Goal: Transaction & Acquisition: Download file/media

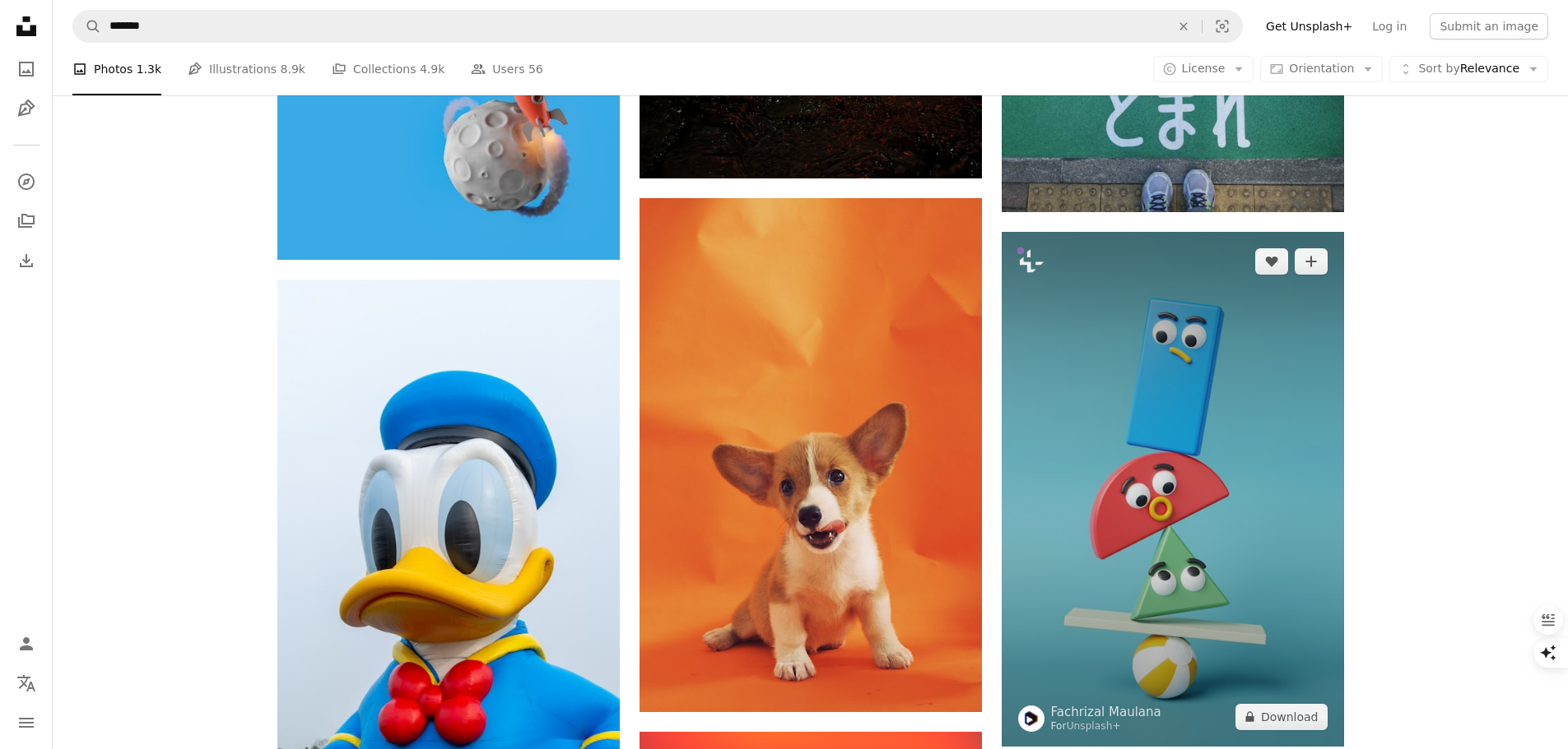
scroll to position [6498, 0]
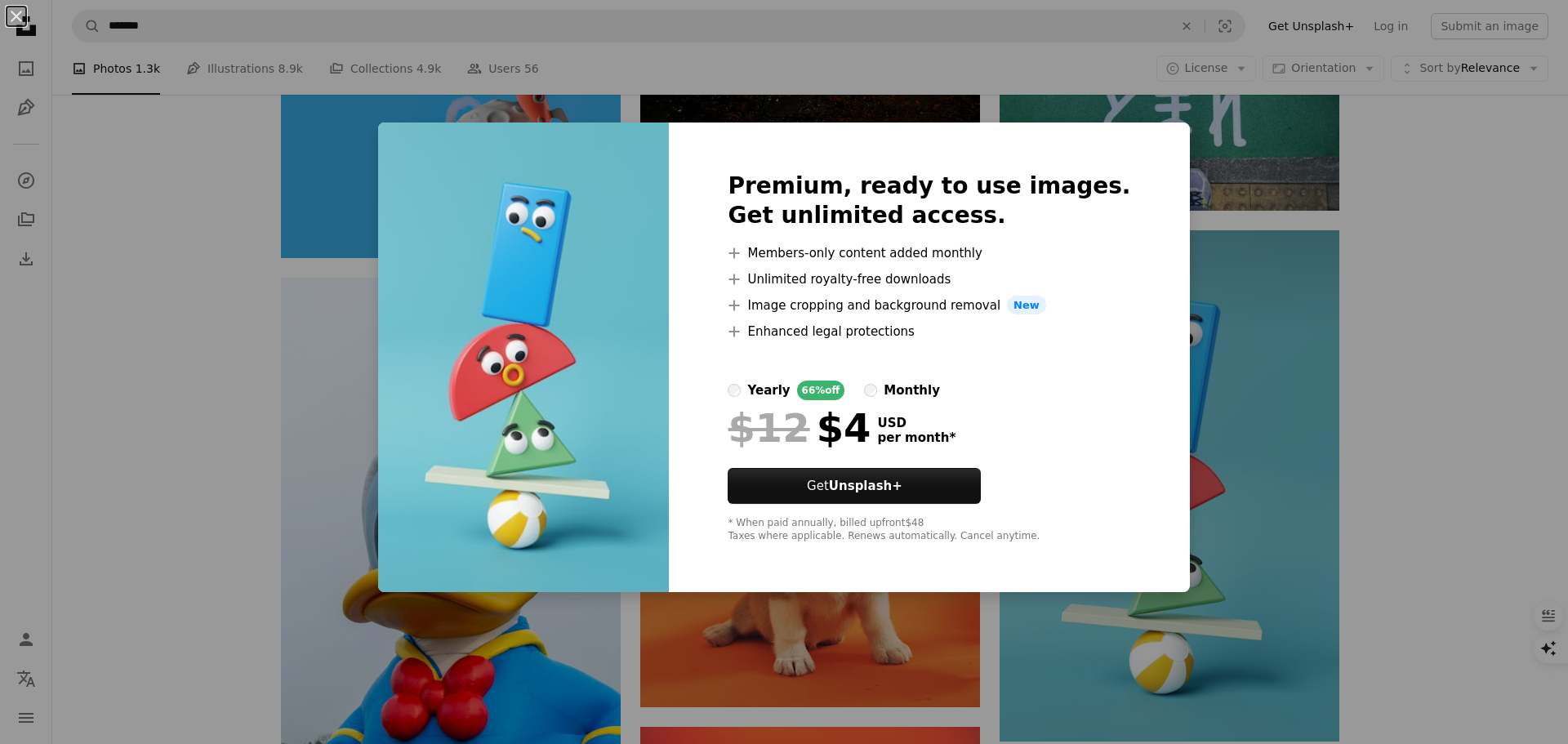
click at [1198, 266] on div "An X shape Premium, ready to use images. Get unlimited access. A plus sign Memb…" at bounding box center [784, 372] width 1568 height 744
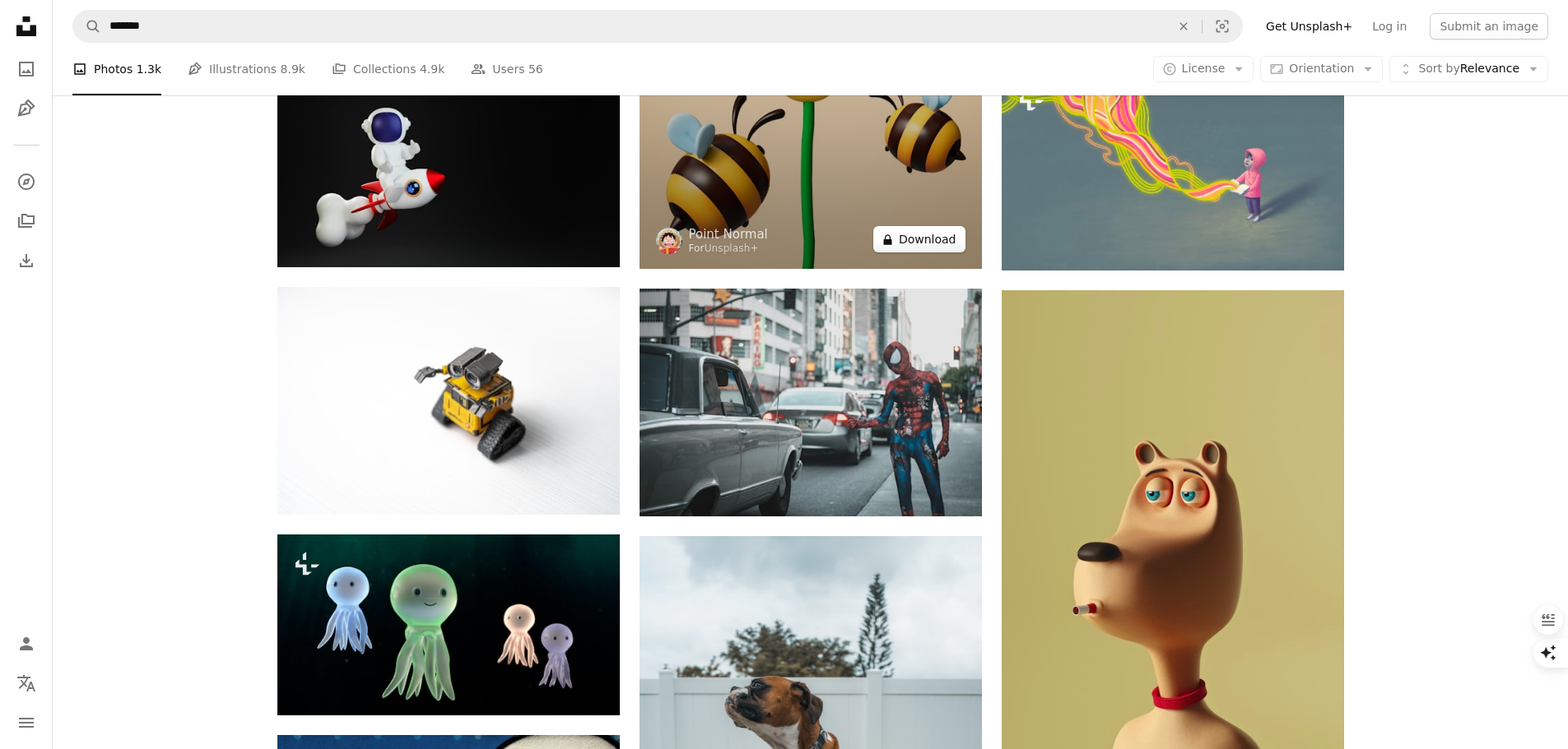
scroll to position [9048, 0]
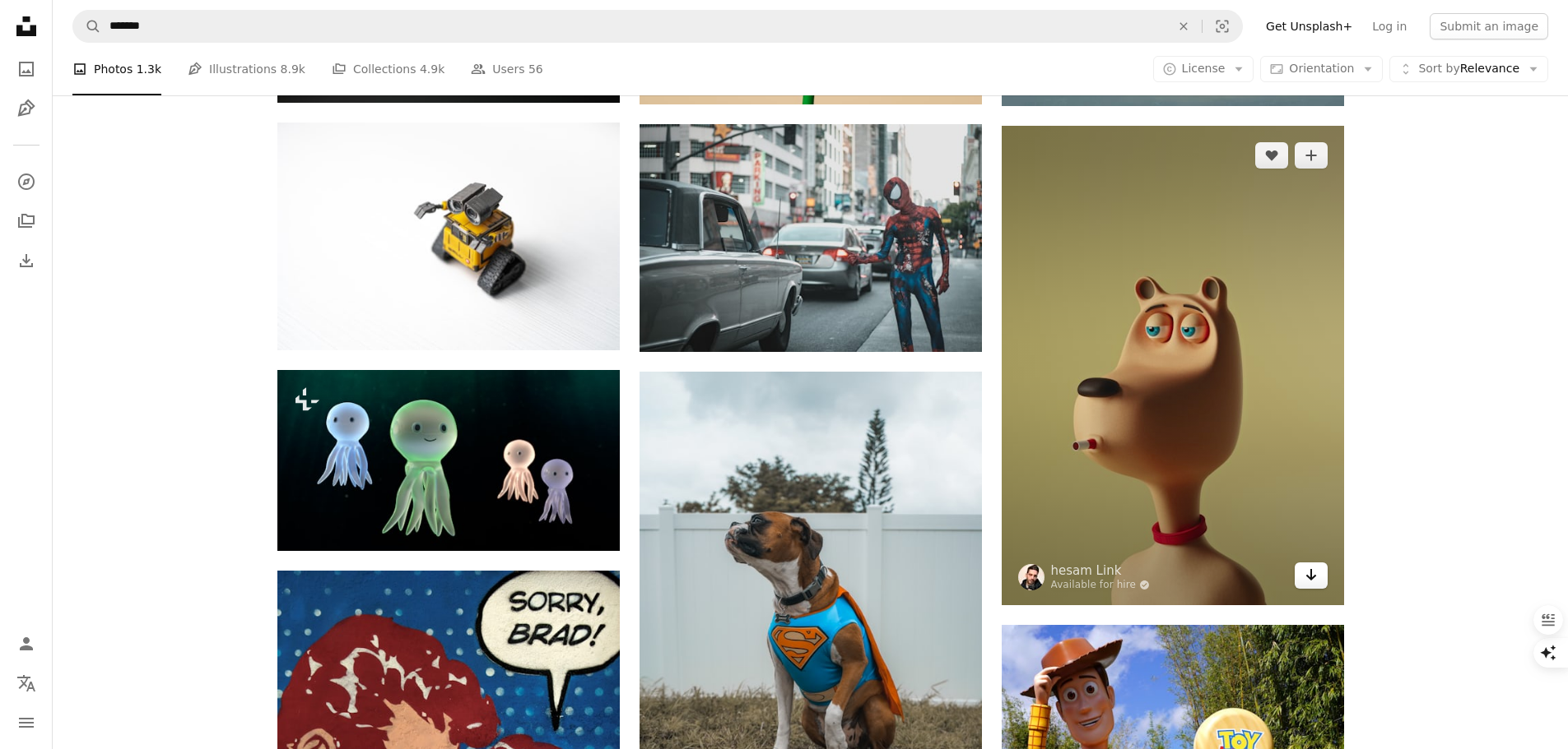
click at [1309, 574] on icon "Arrow pointing down" at bounding box center [1311, 574] width 13 height 20
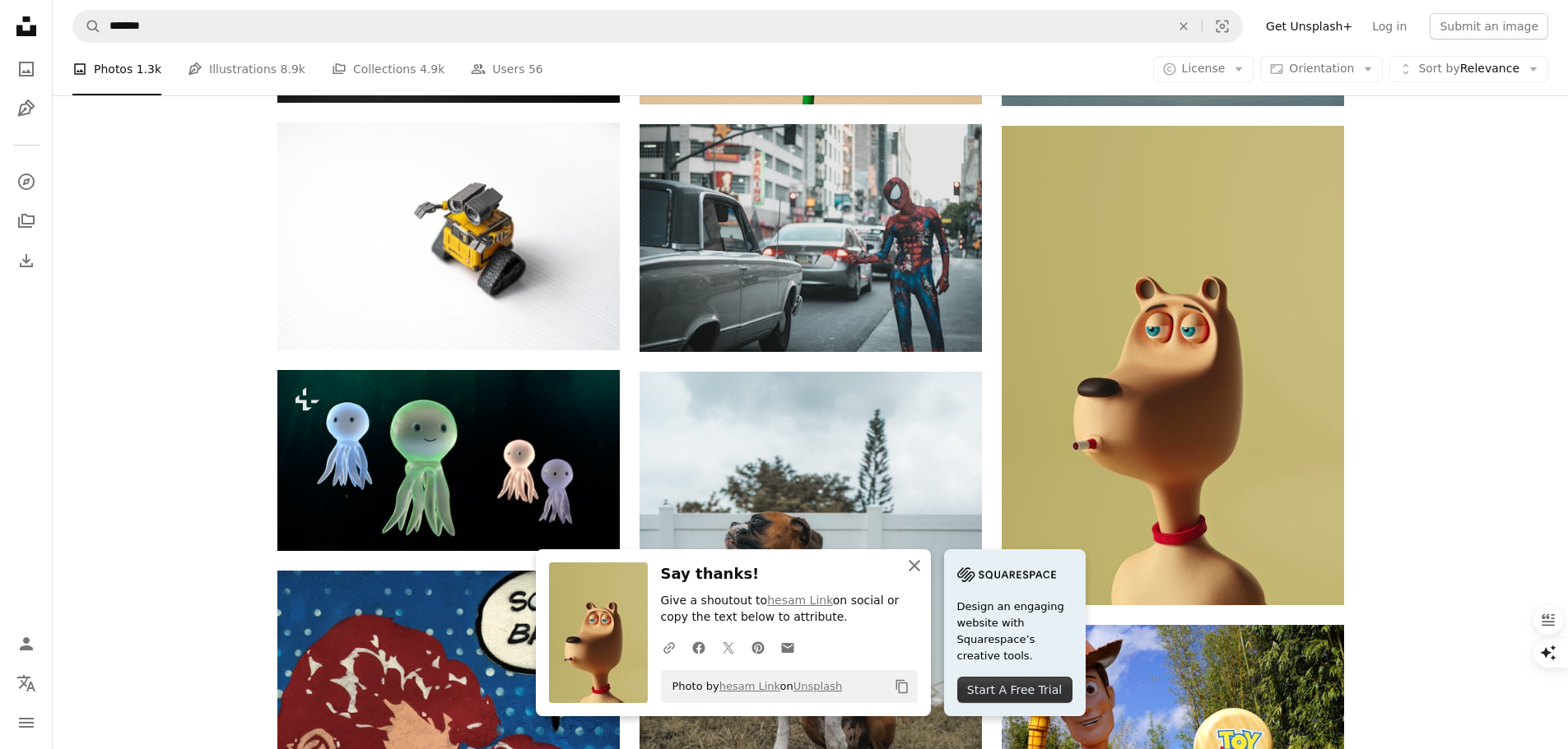
click at [916, 563] on icon "button" at bounding box center [914, 566] width 11 height 11
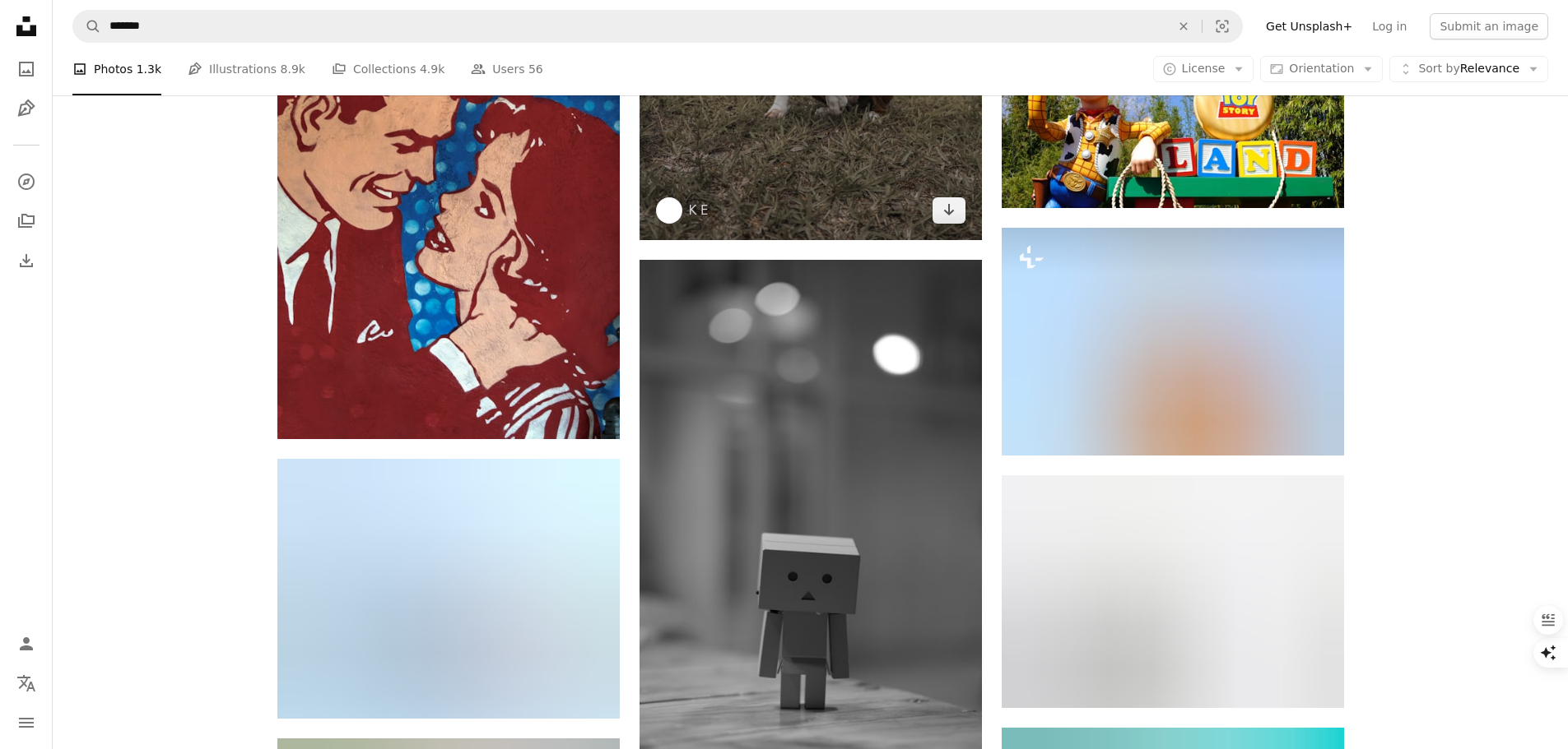
scroll to position [9705, 0]
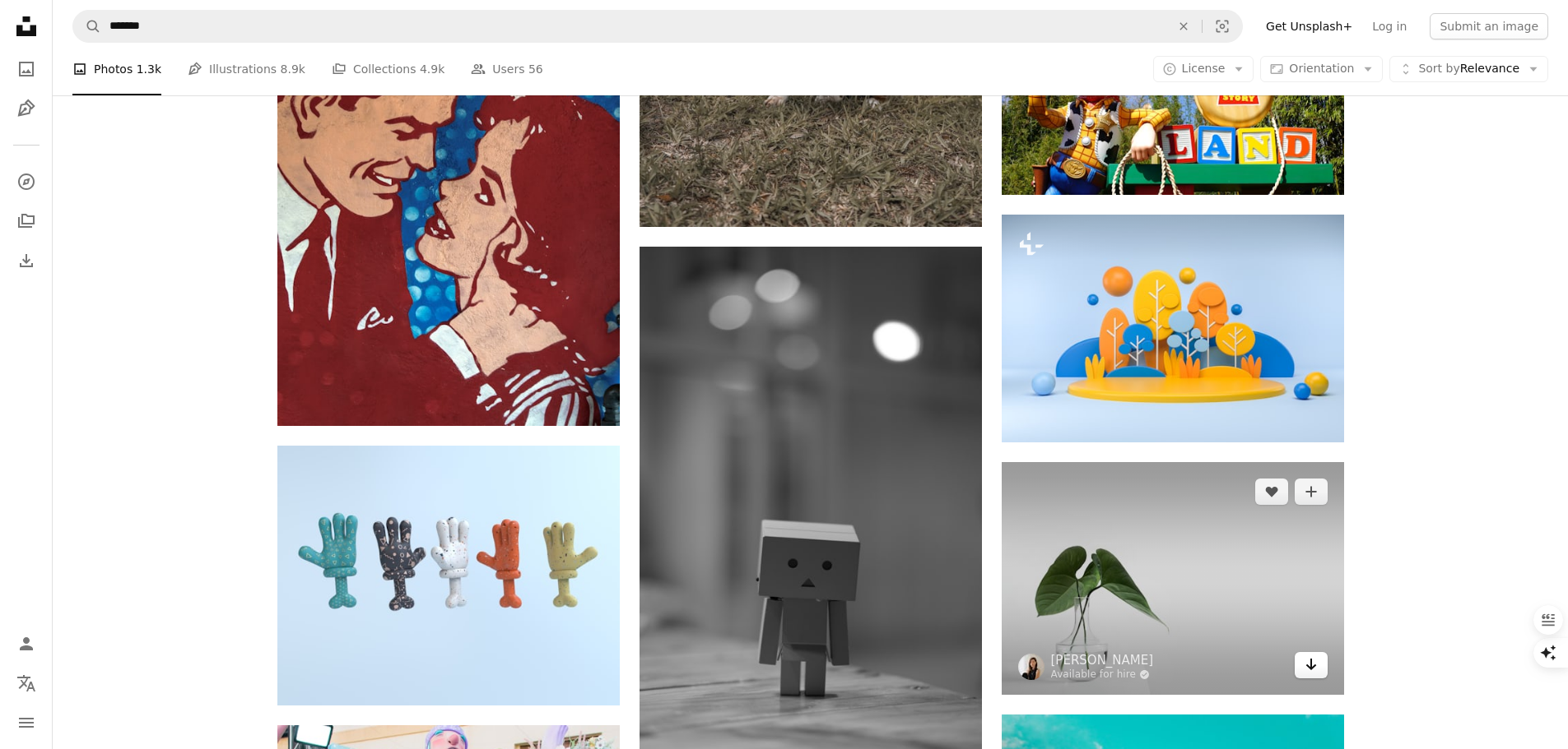
click at [1311, 661] on icon "Download" at bounding box center [1310, 665] width 10 height 11
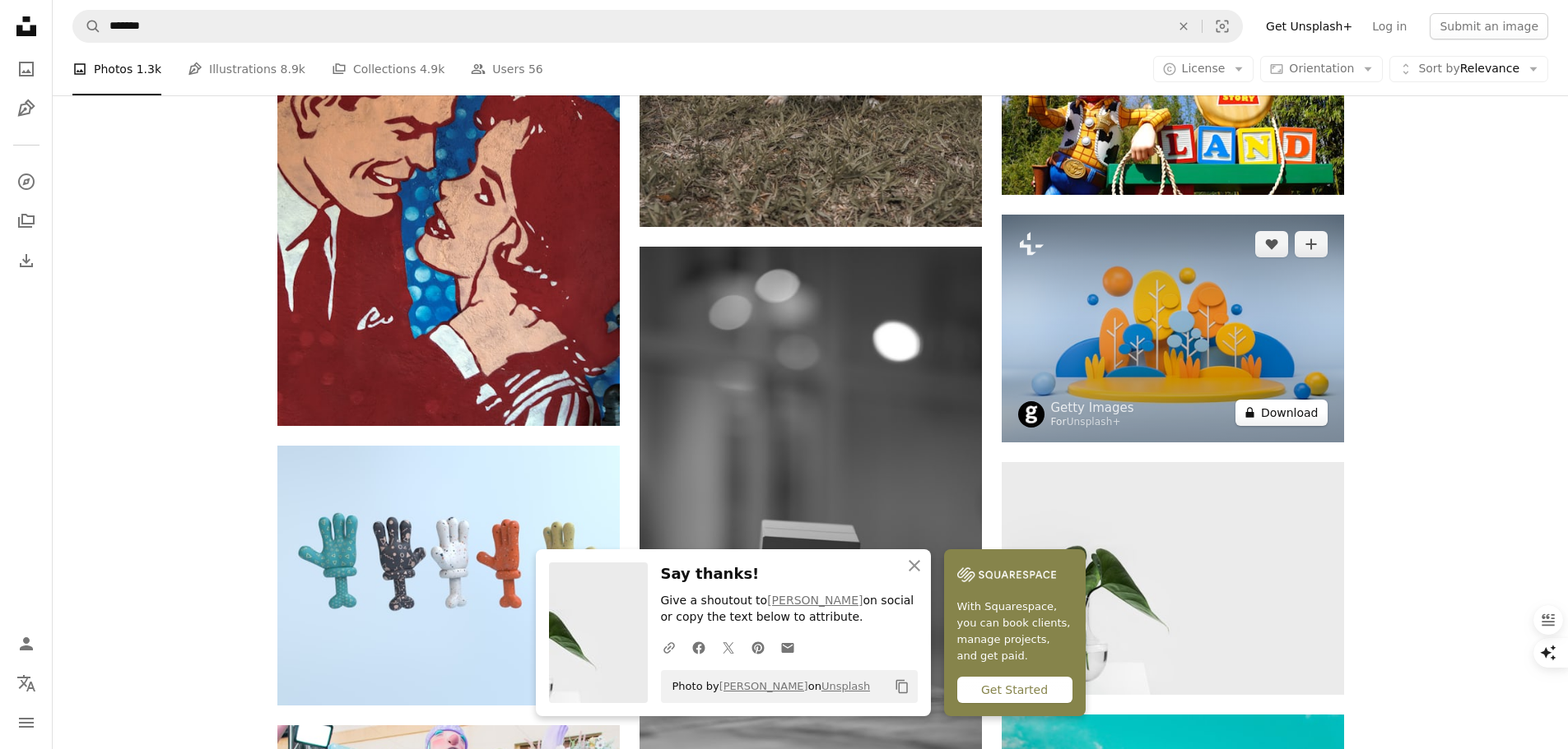
click at [1290, 415] on button "A lock Download" at bounding box center [1281, 412] width 93 height 26
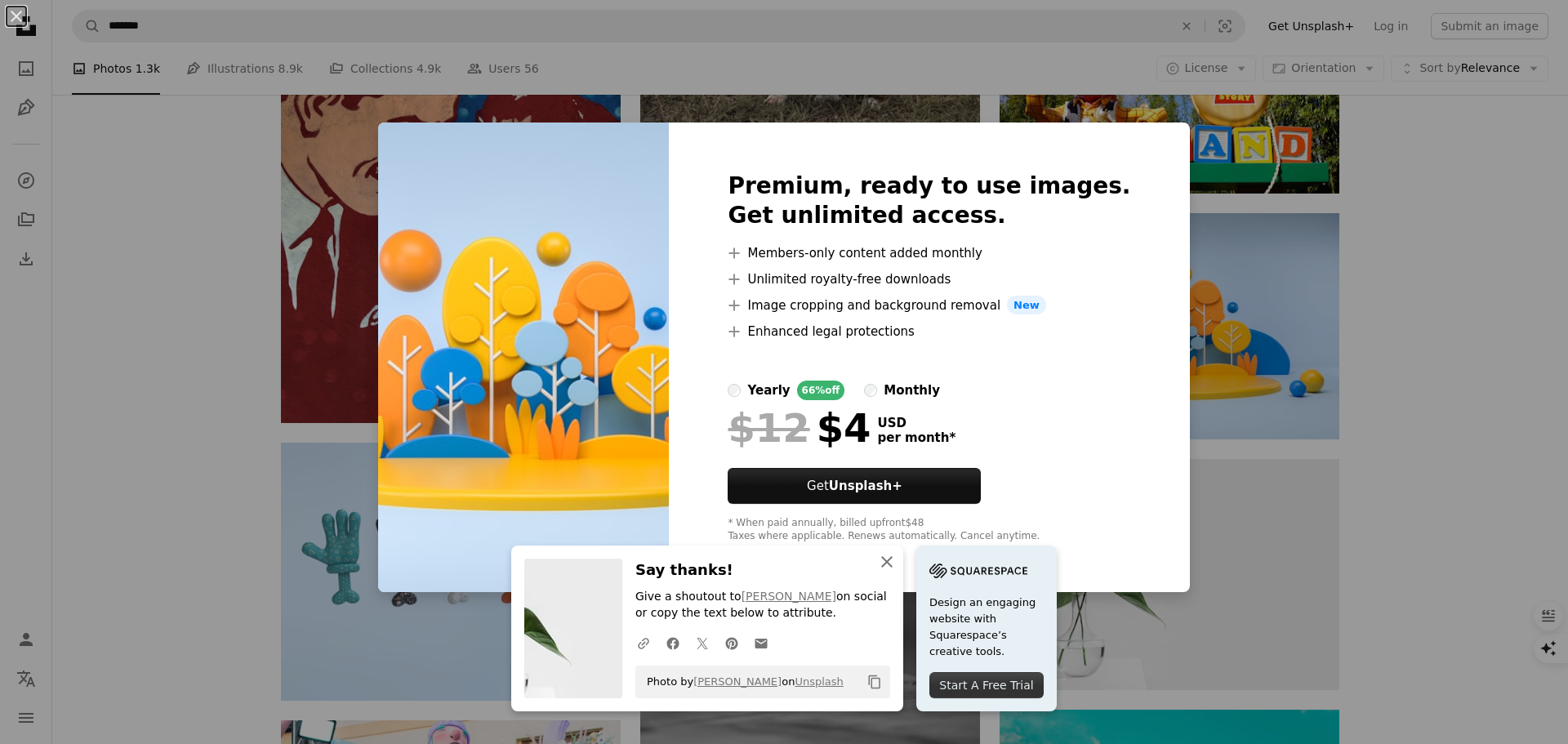
click at [883, 565] on icon "button" at bounding box center [887, 562] width 11 height 11
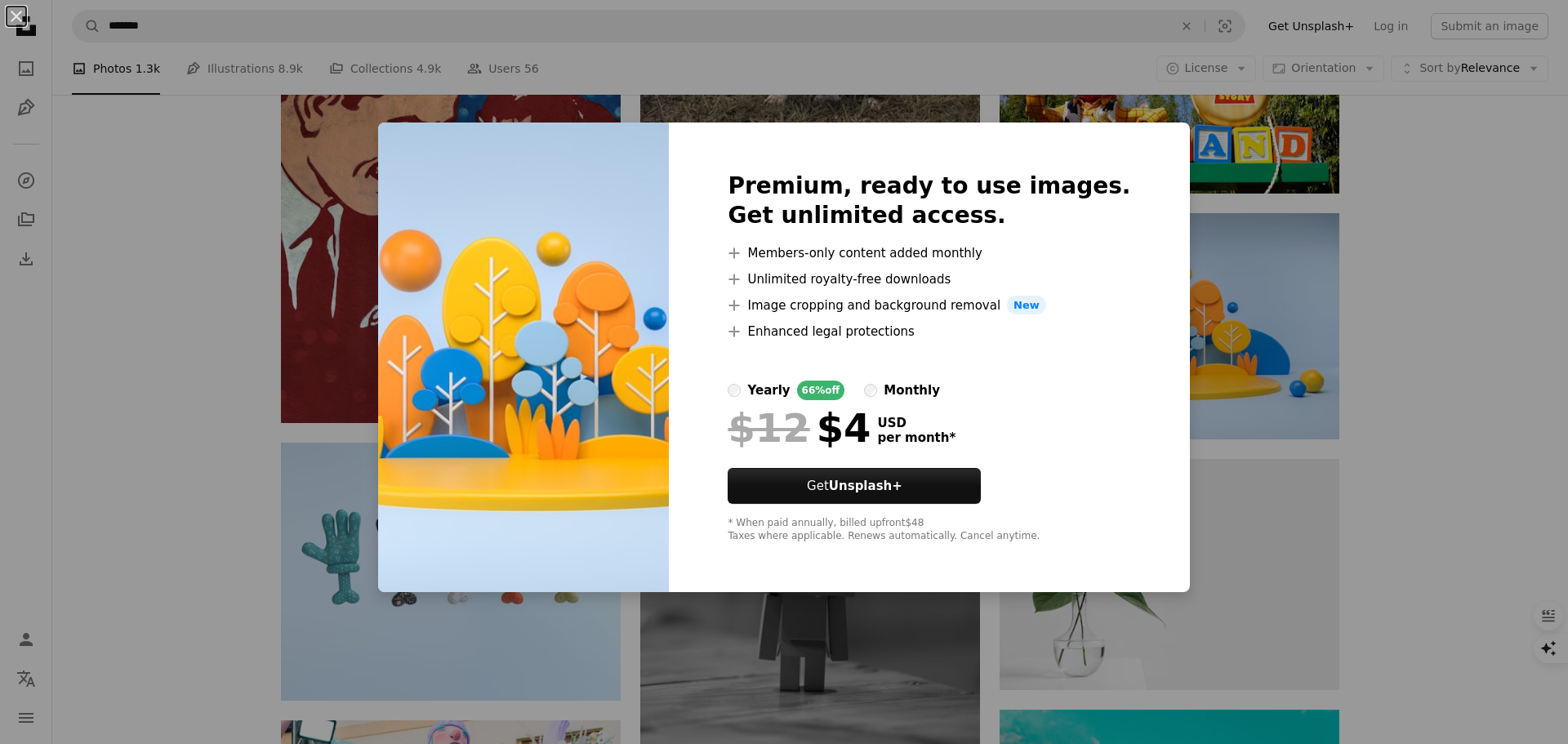
click at [1163, 233] on div "An X shape Premium, ready to use images. Get unlimited access. A plus sign Memb…" at bounding box center [784, 372] width 1568 height 744
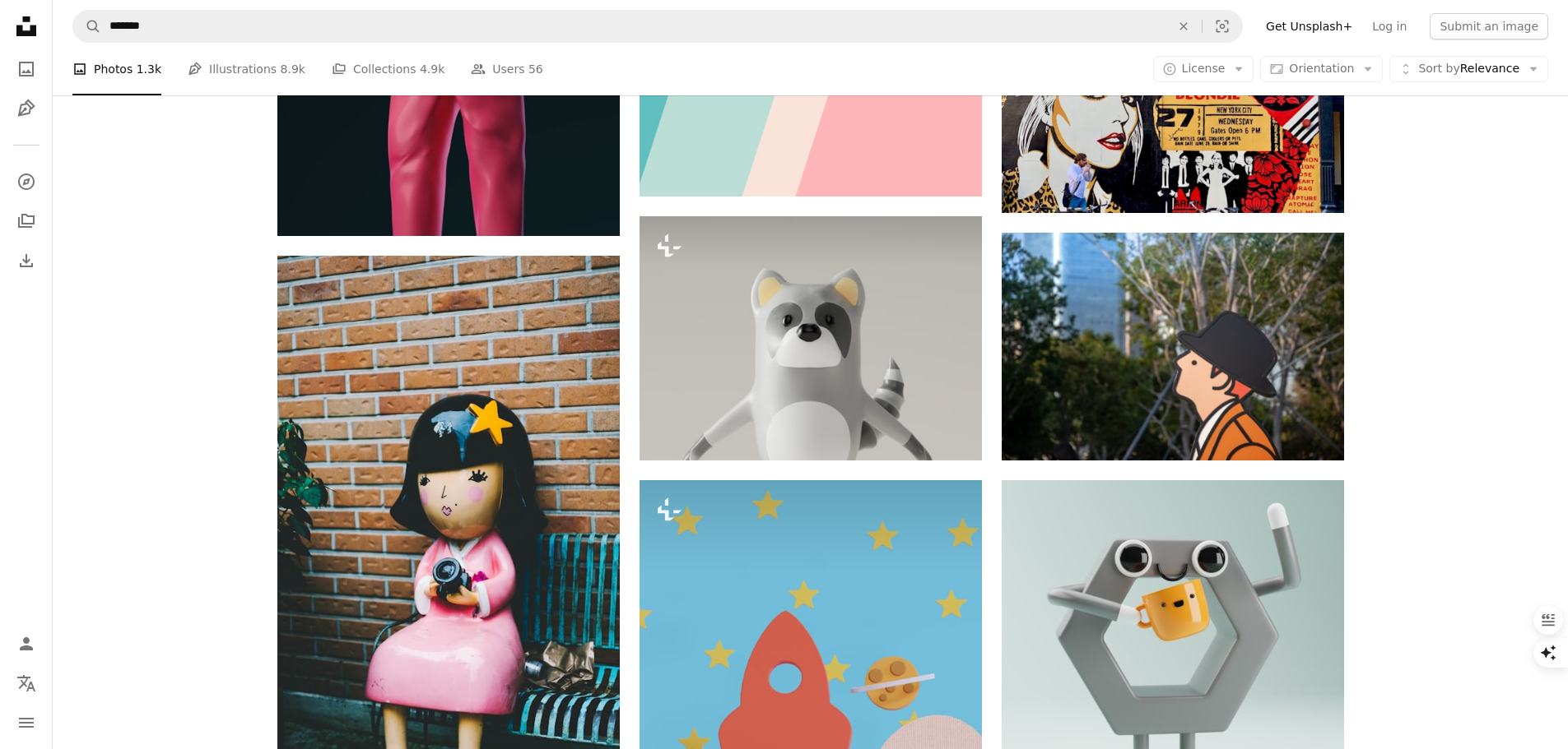
scroll to position [12913, 0]
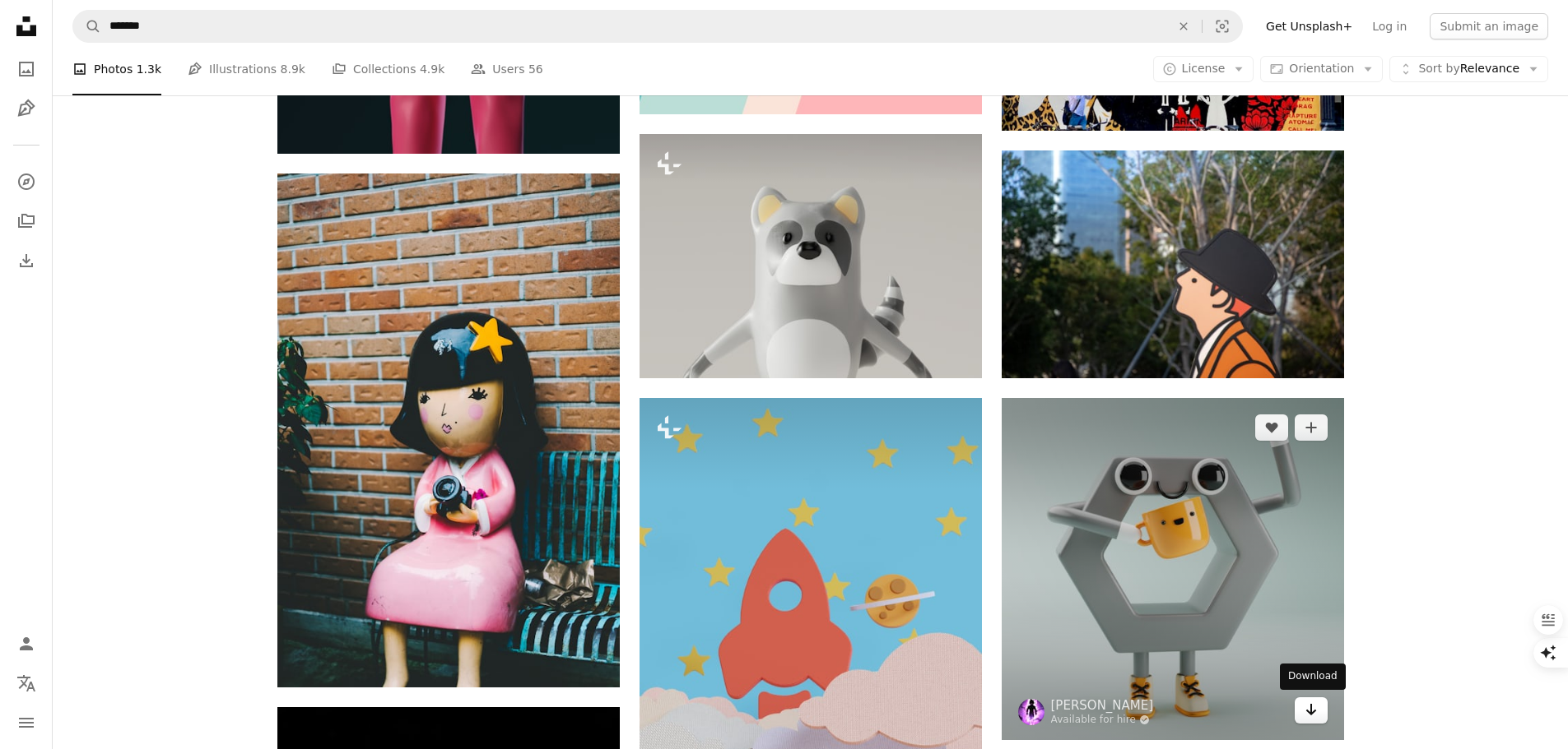
click at [1314, 709] on icon "Arrow pointing down" at bounding box center [1311, 710] width 13 height 20
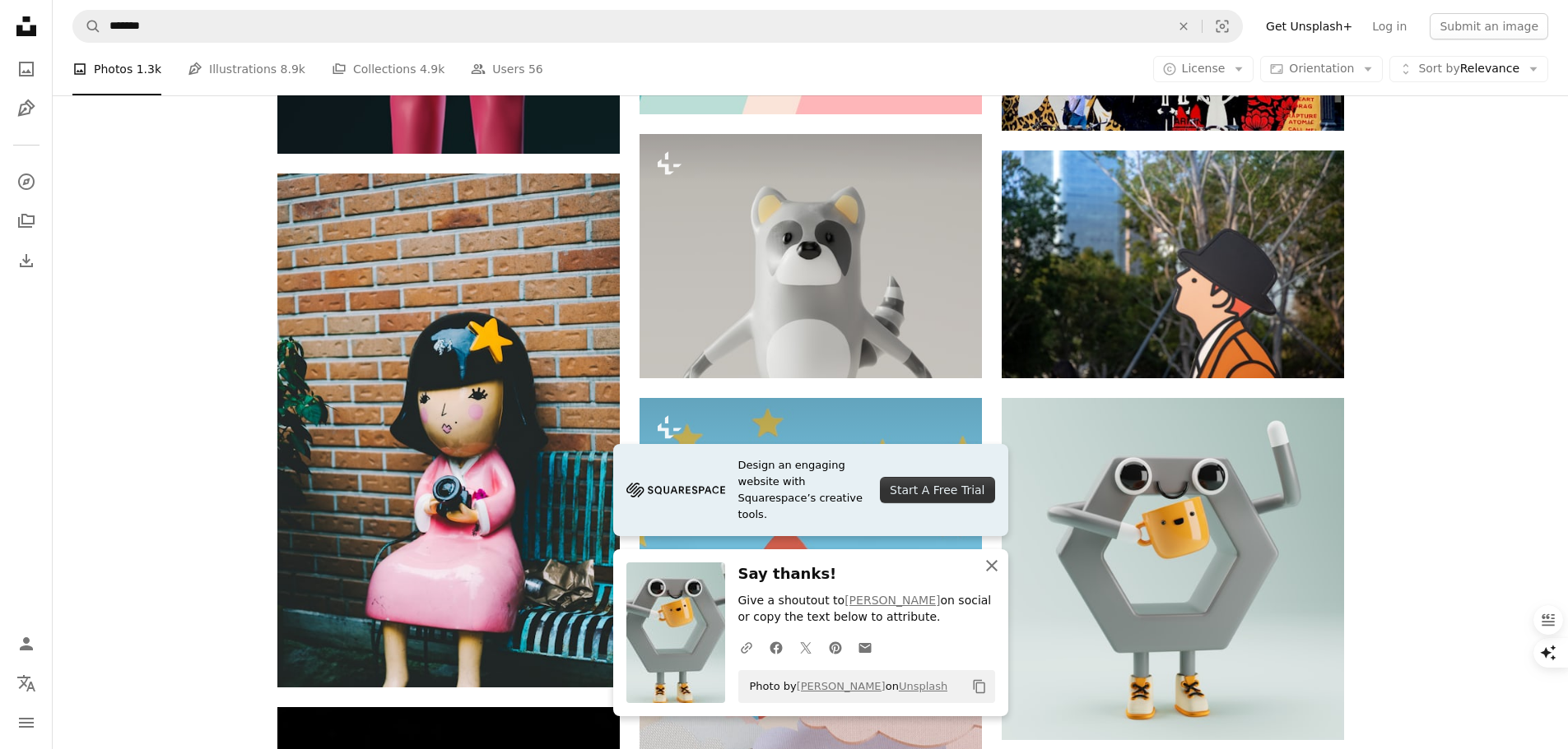
click at [995, 564] on icon "button" at bounding box center [992, 566] width 11 height 11
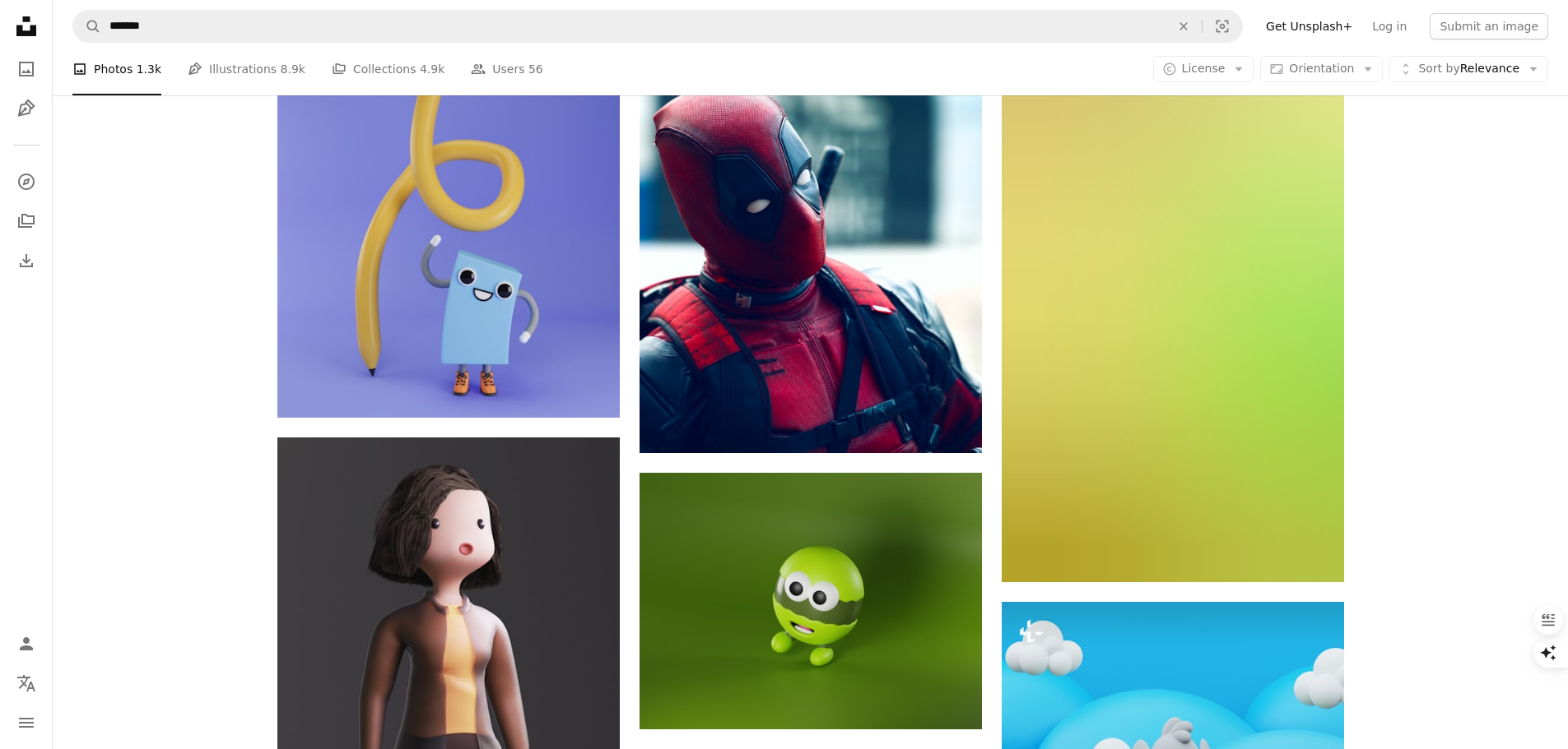
scroll to position [14723, 0]
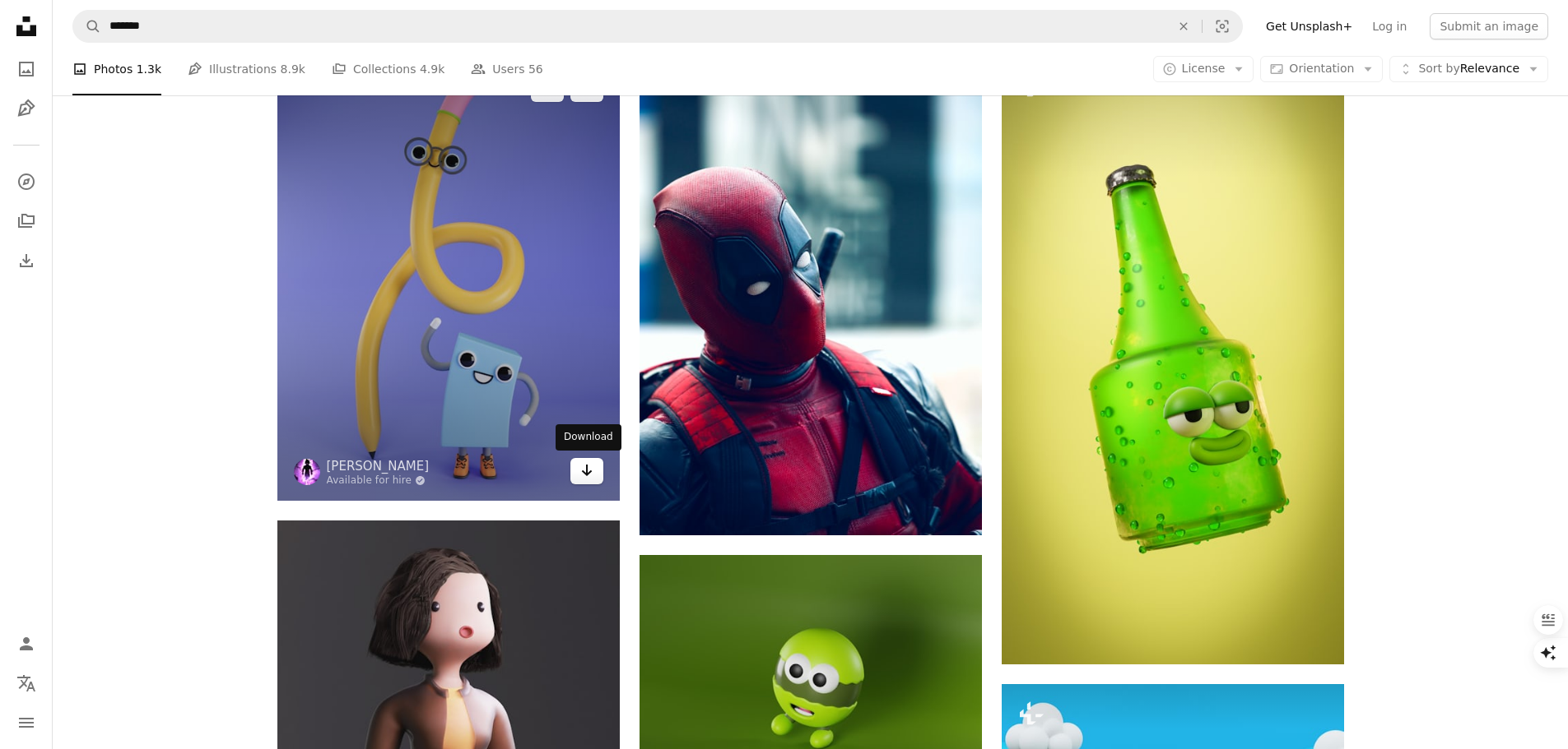
click at [586, 472] on icon "Download" at bounding box center [586, 470] width 10 height 11
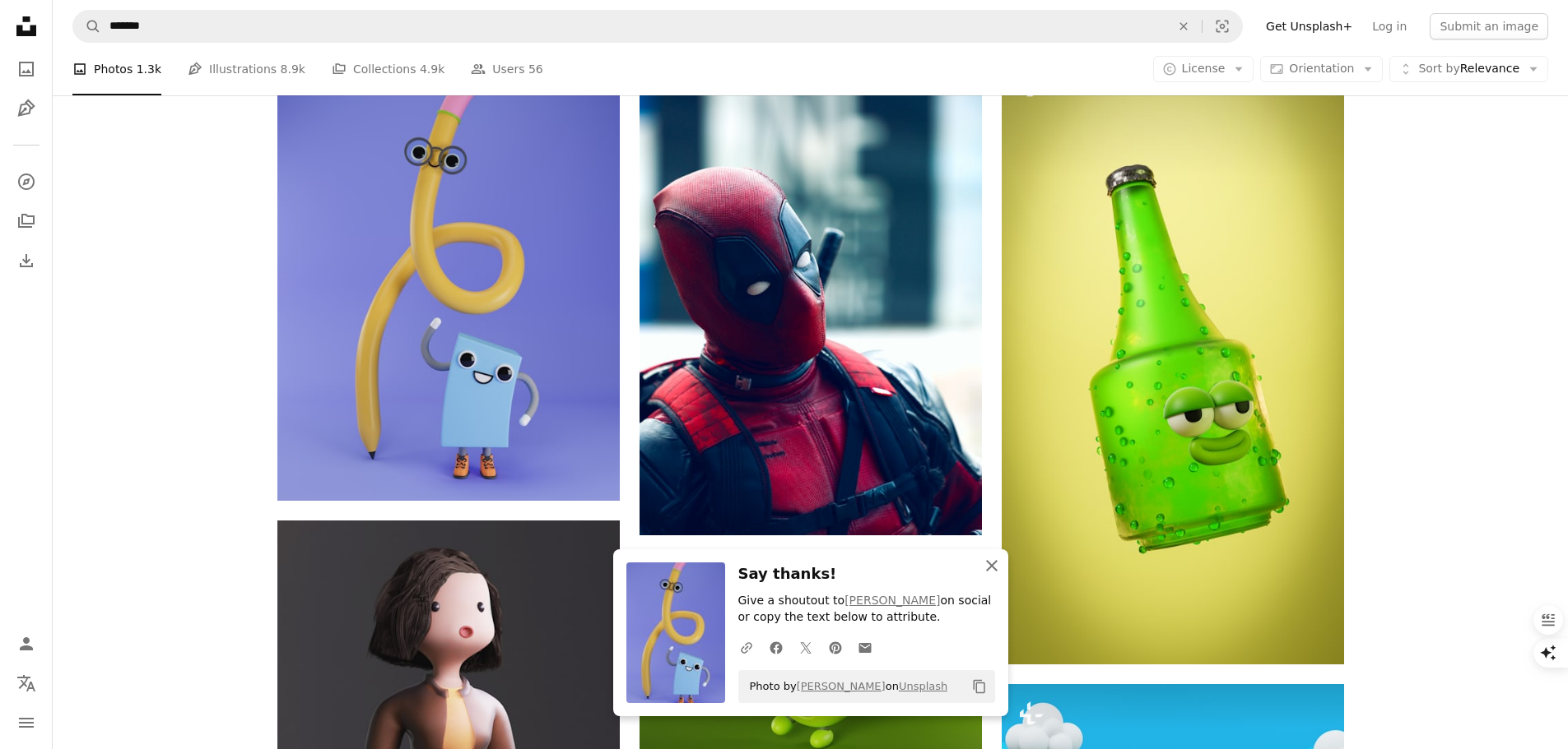
click at [993, 561] on icon "An X shape" at bounding box center [991, 566] width 20 height 20
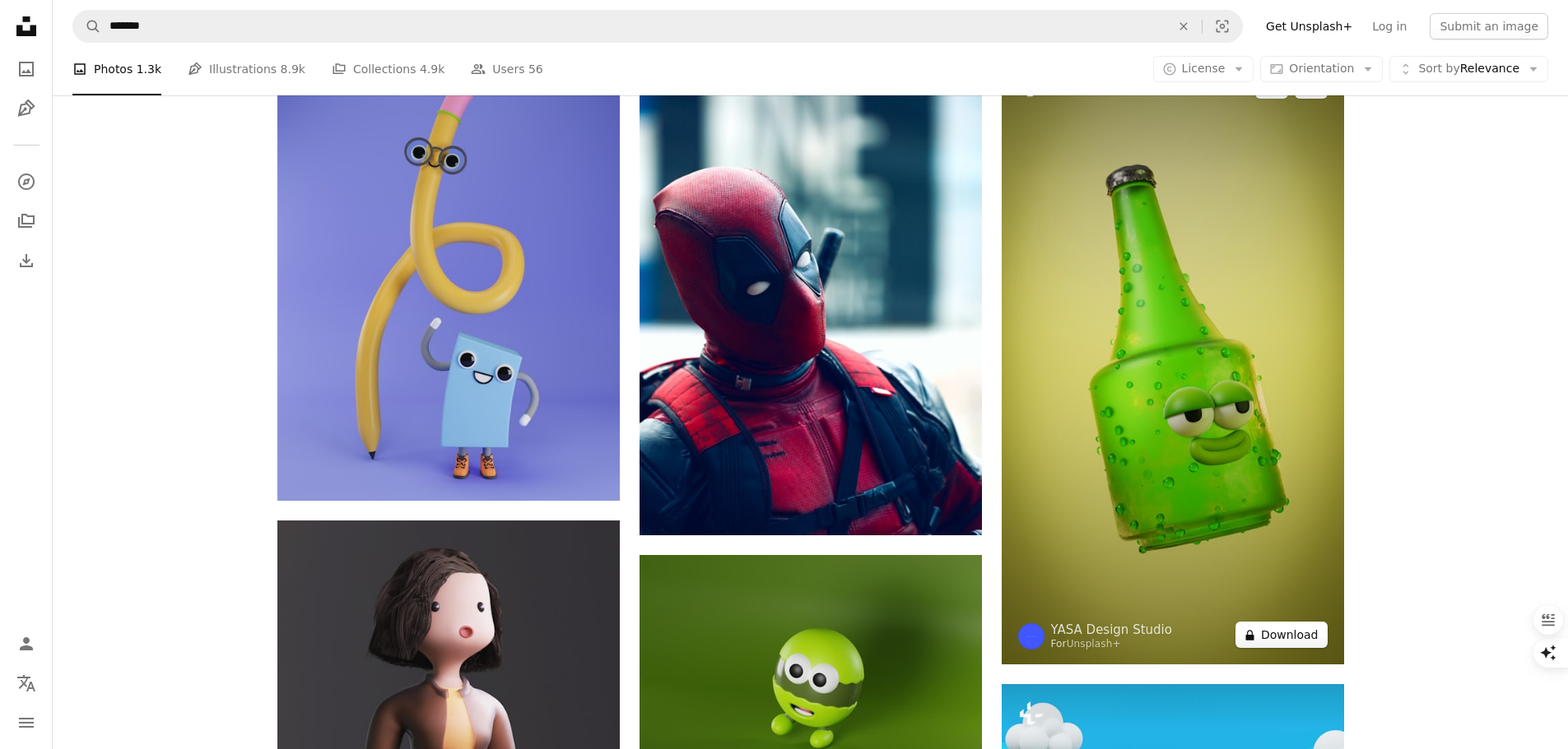
click at [1292, 640] on button "A lock Download" at bounding box center [1281, 635] width 93 height 26
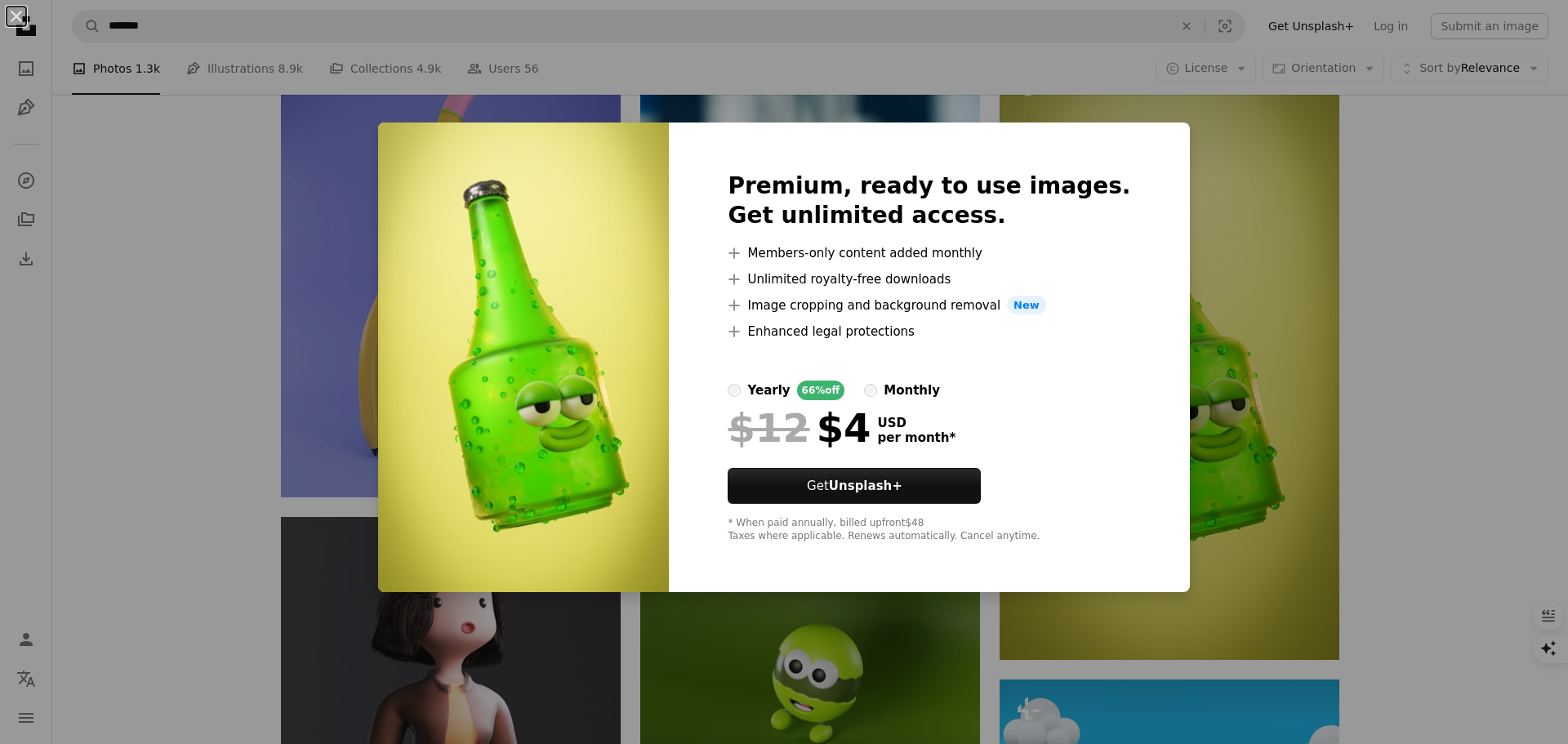
click at [1061, 369] on div at bounding box center [929, 361] width 403 height 39
click at [1190, 424] on div "An X shape Premium, ready to use images. Get unlimited access. A plus sign Memb…" at bounding box center [784, 372] width 1568 height 744
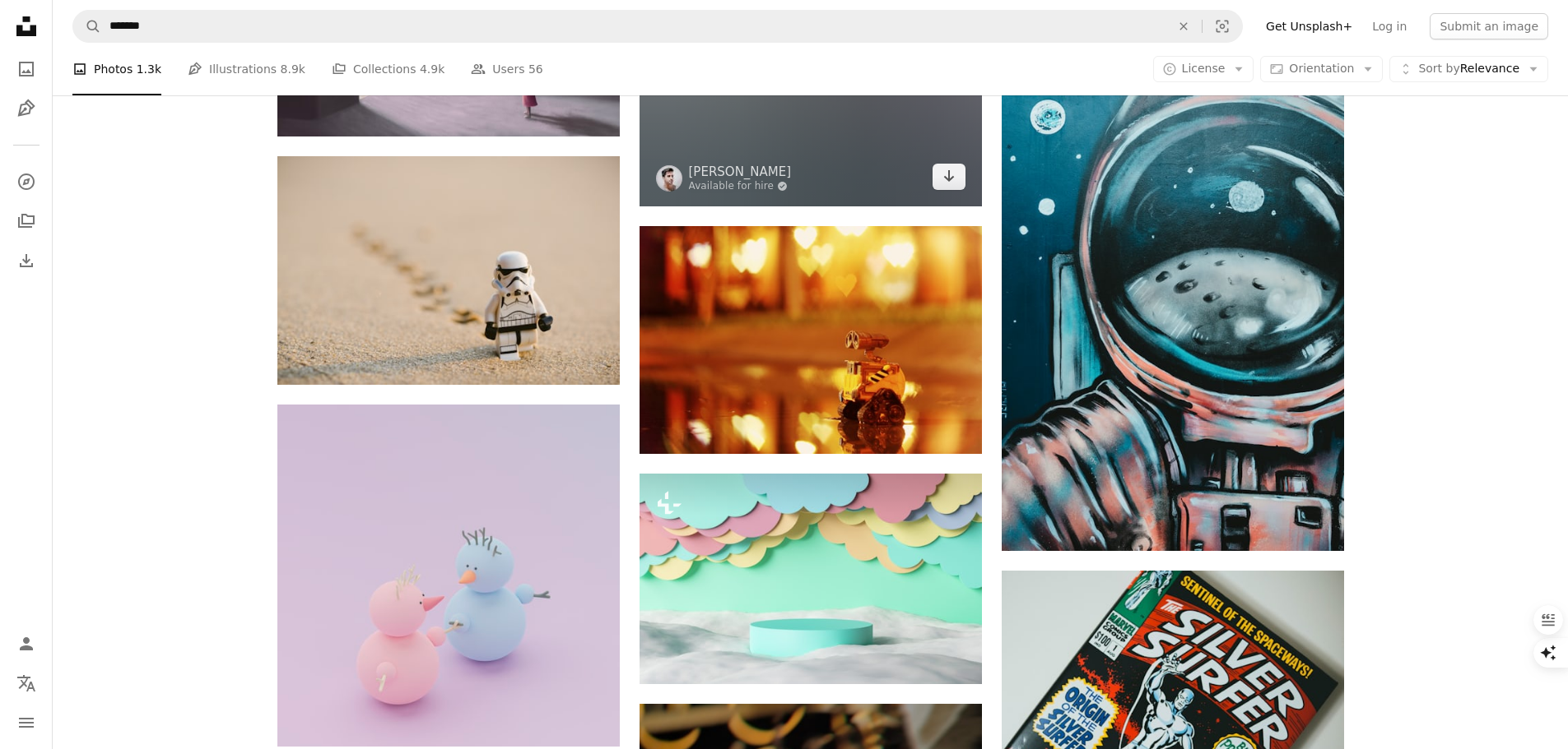
scroll to position [18012, 0]
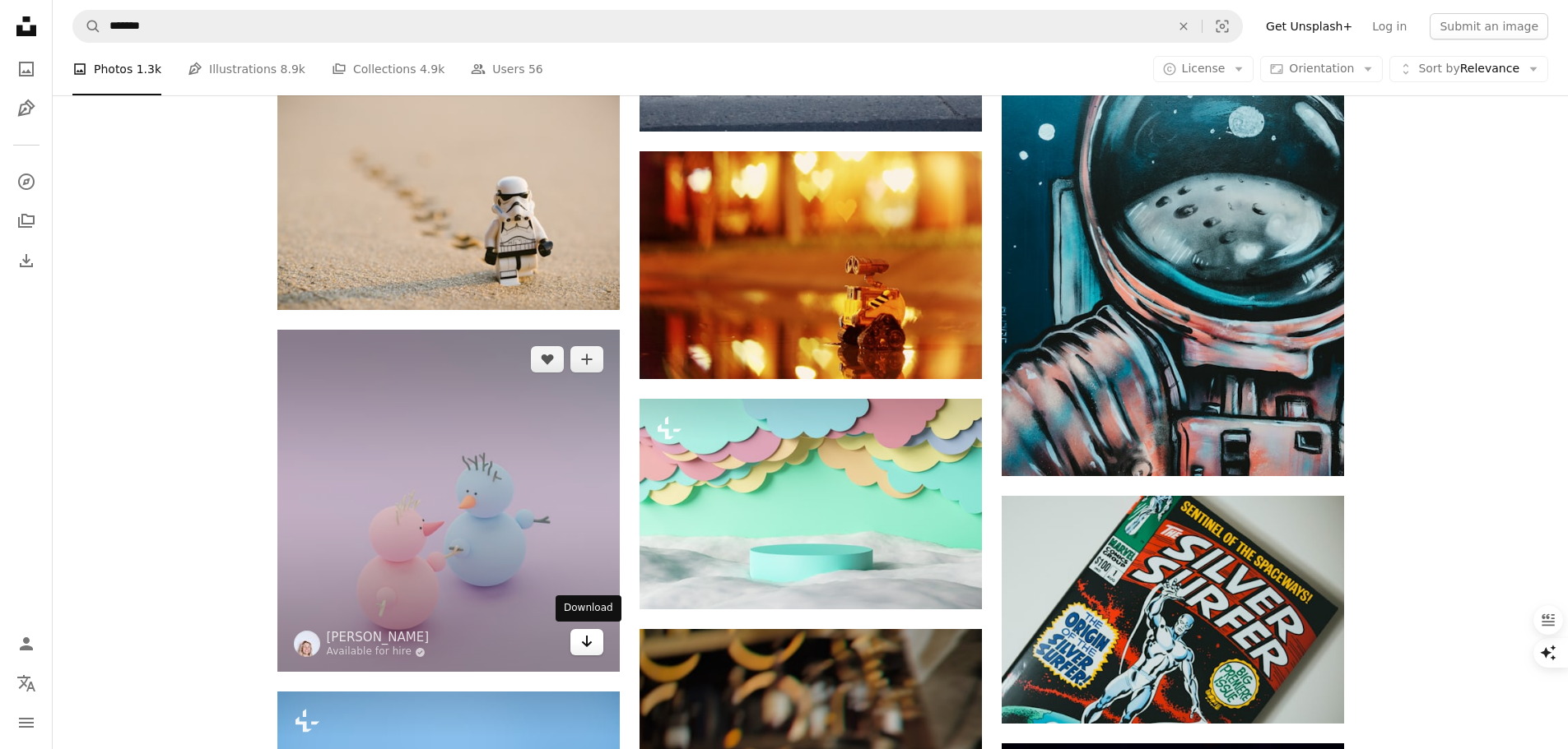
click at [589, 645] on icon "Arrow pointing down" at bounding box center [587, 641] width 13 height 20
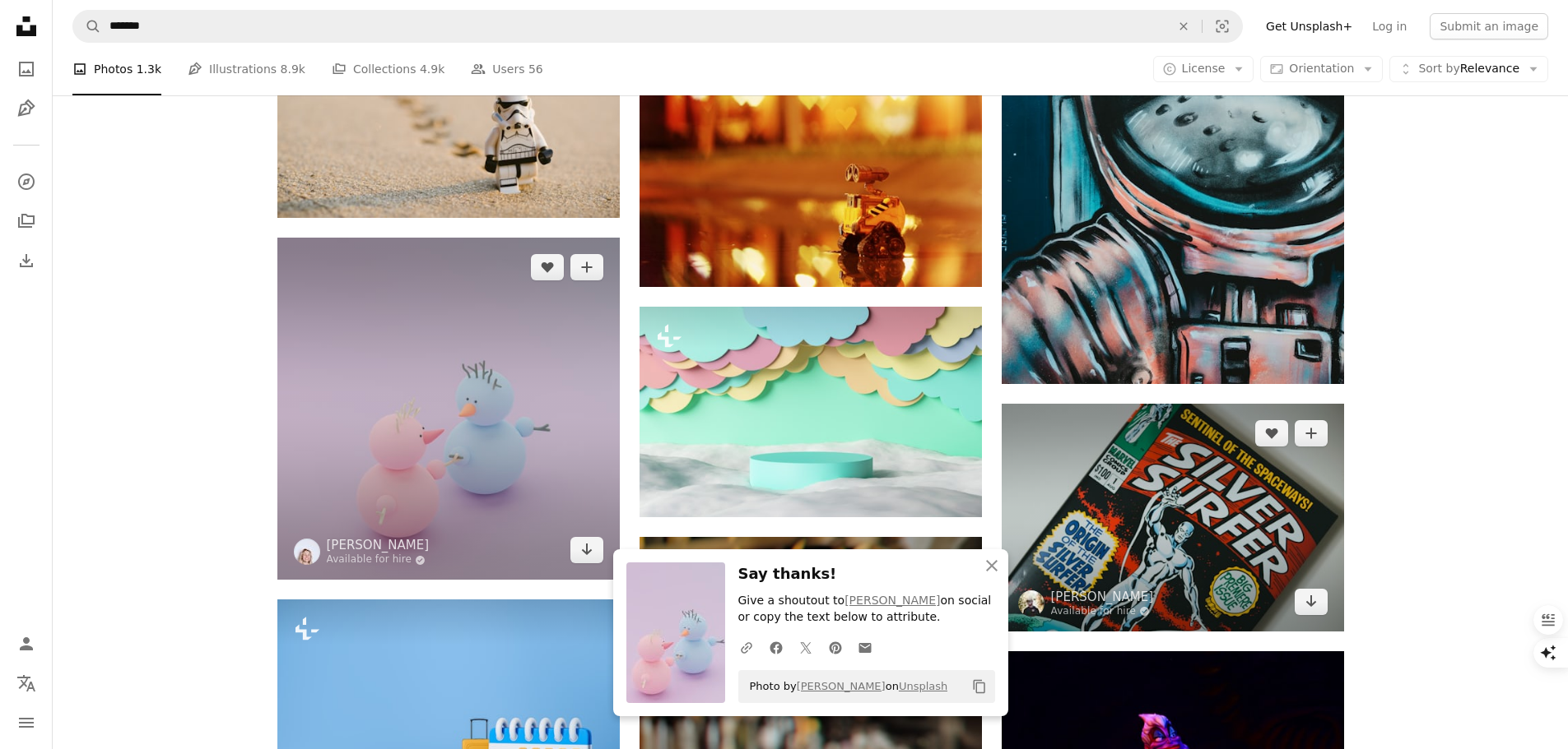
scroll to position [18177, 0]
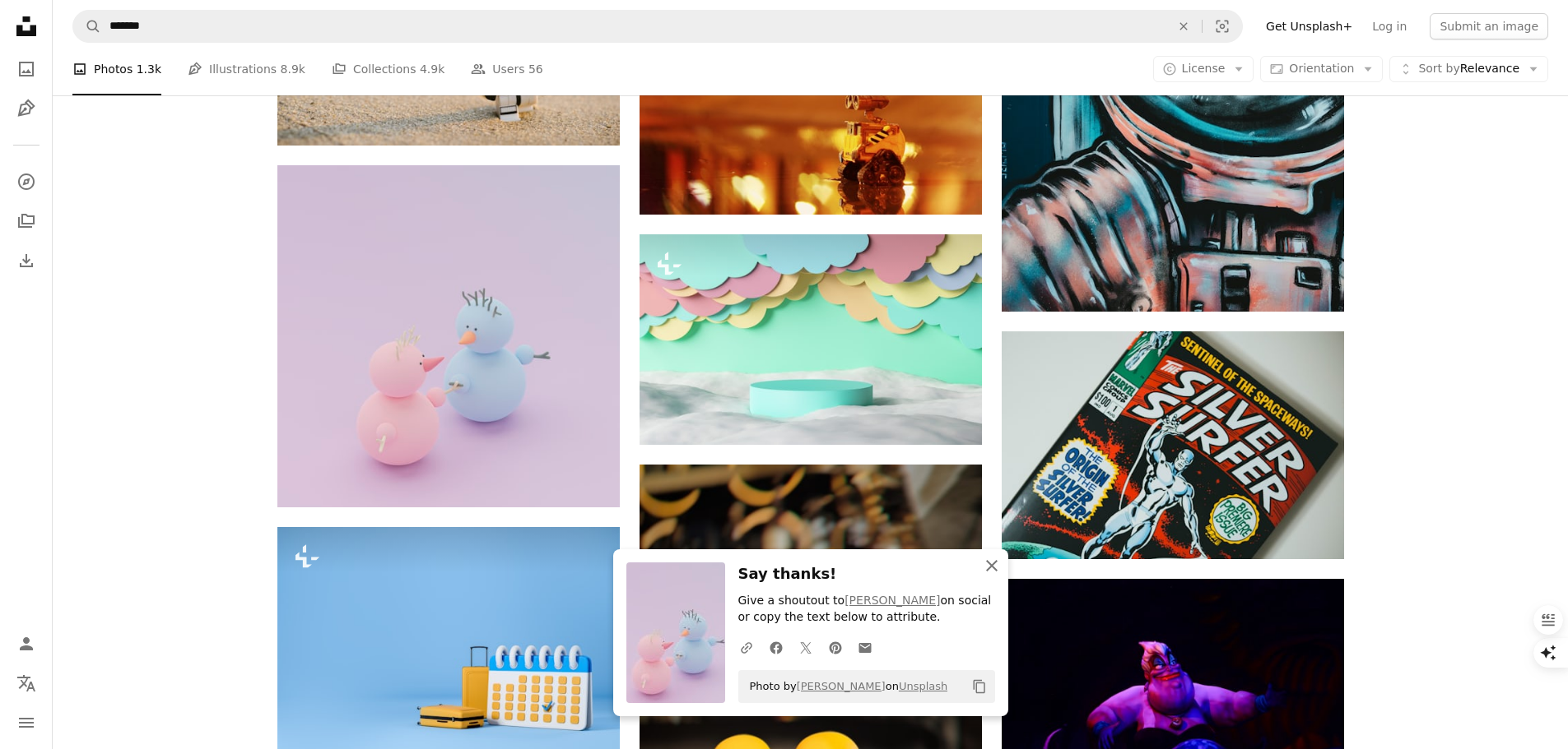
click at [991, 562] on icon "An X shape" at bounding box center [991, 566] width 20 height 20
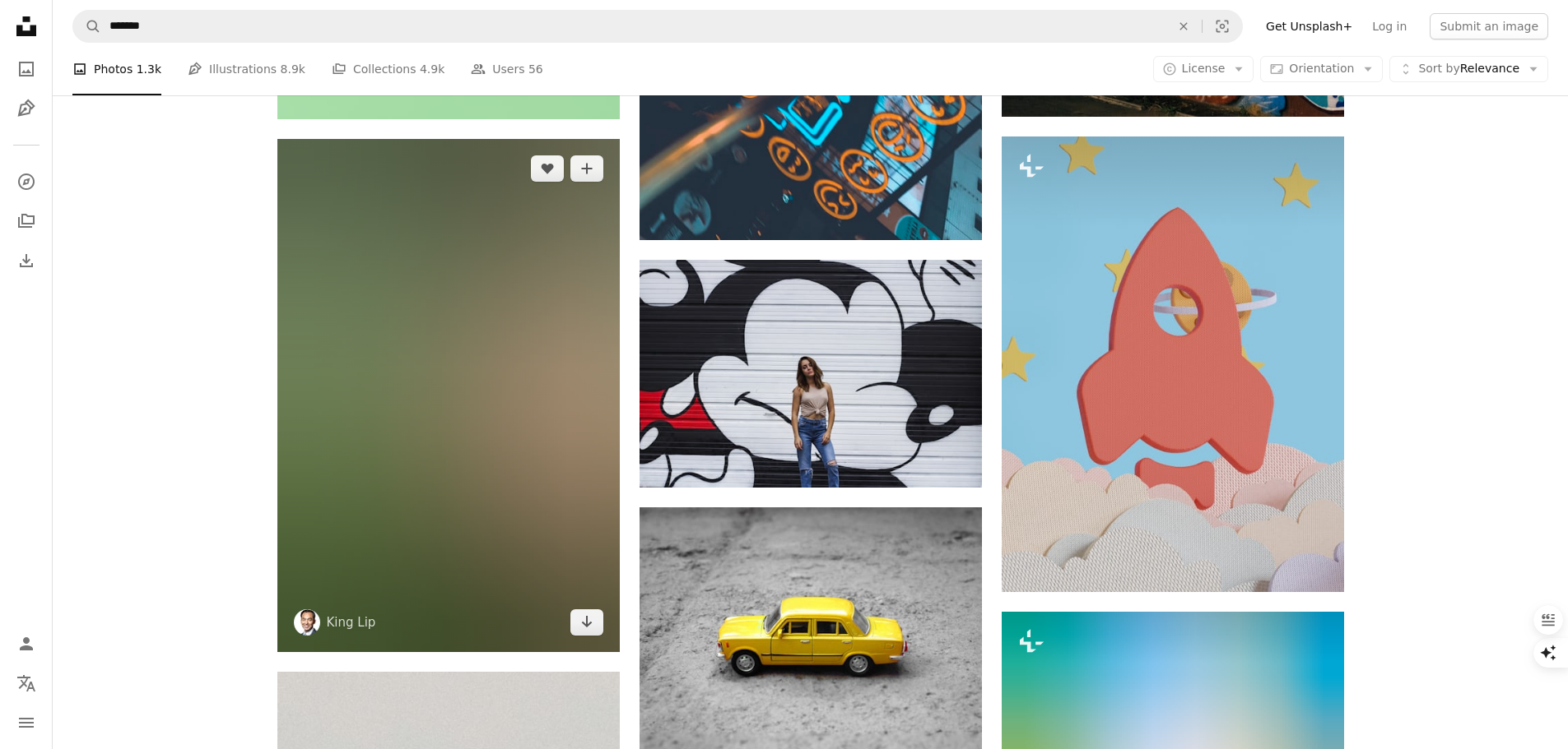
scroll to position [20151, 0]
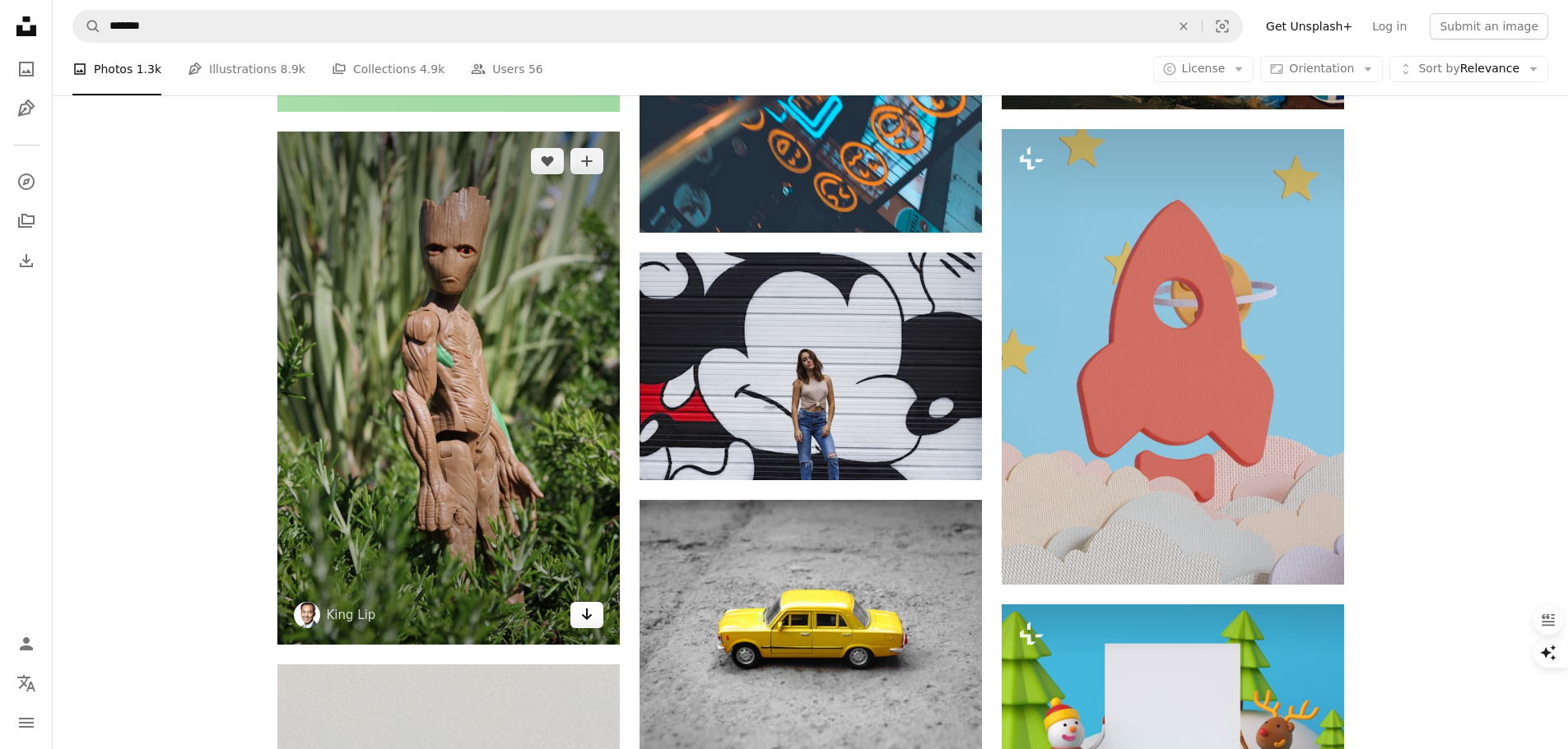
click at [580, 609] on icon "Arrow pointing down" at bounding box center [587, 614] width 13 height 20
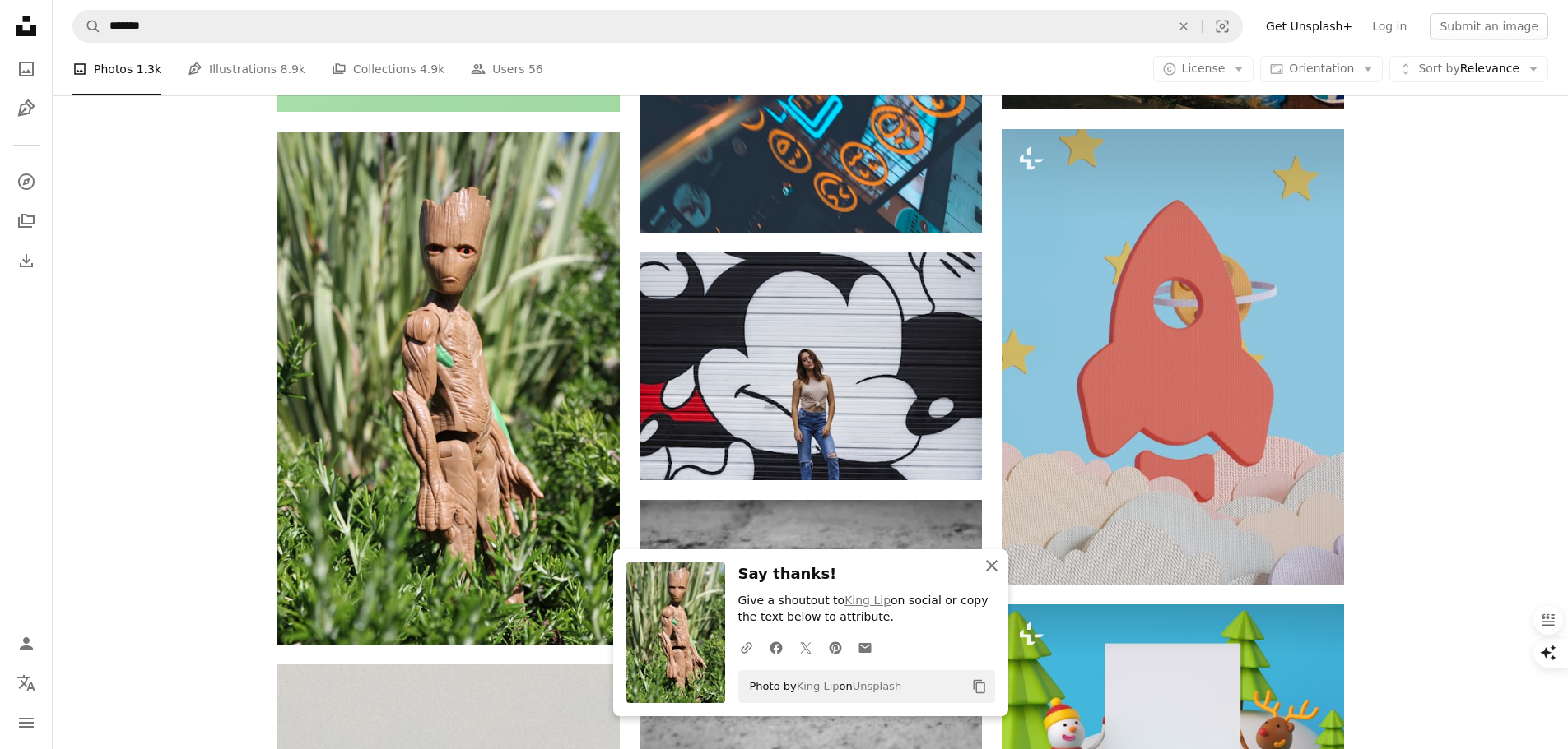
click at [995, 571] on icon "An X shape" at bounding box center [991, 566] width 20 height 20
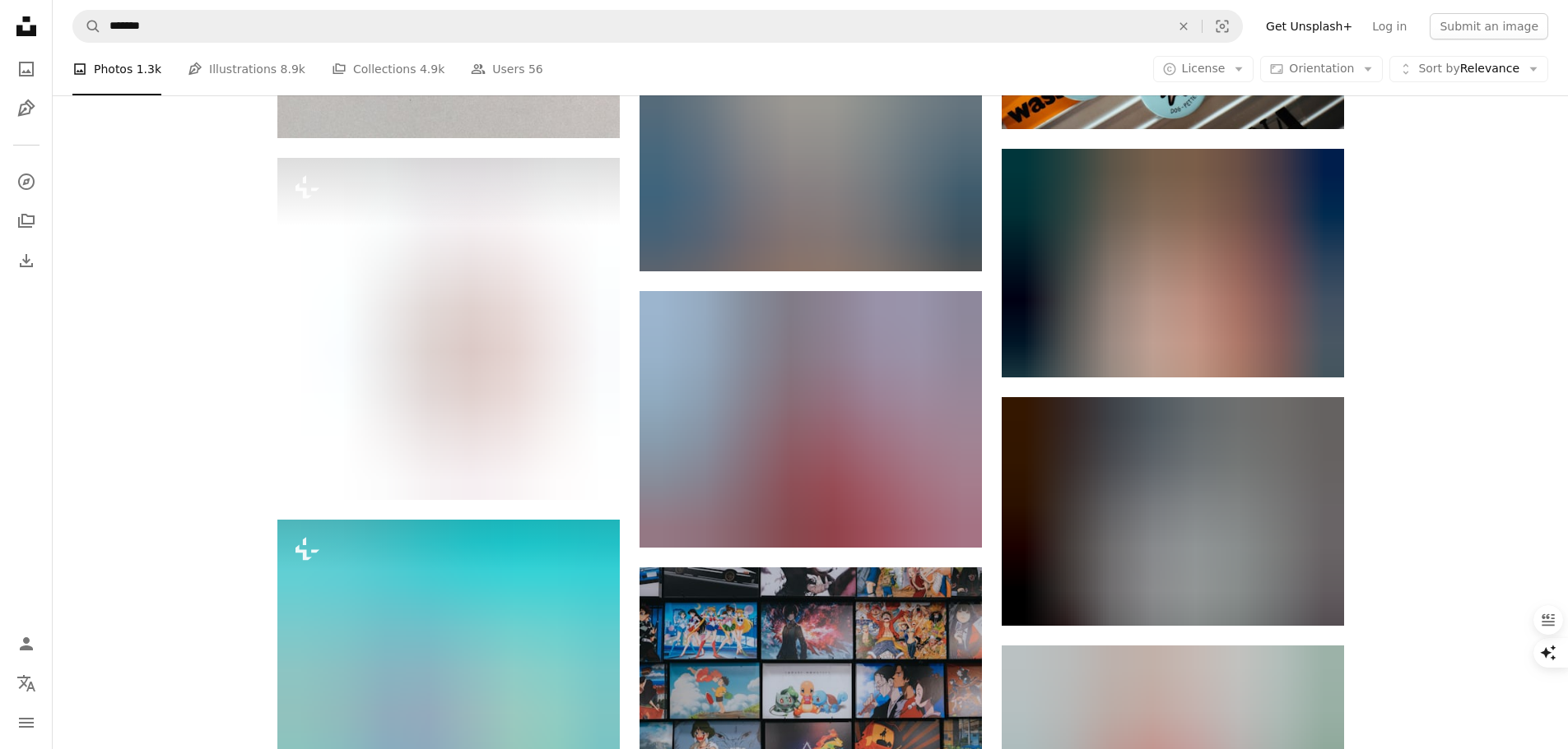
scroll to position [21138, 0]
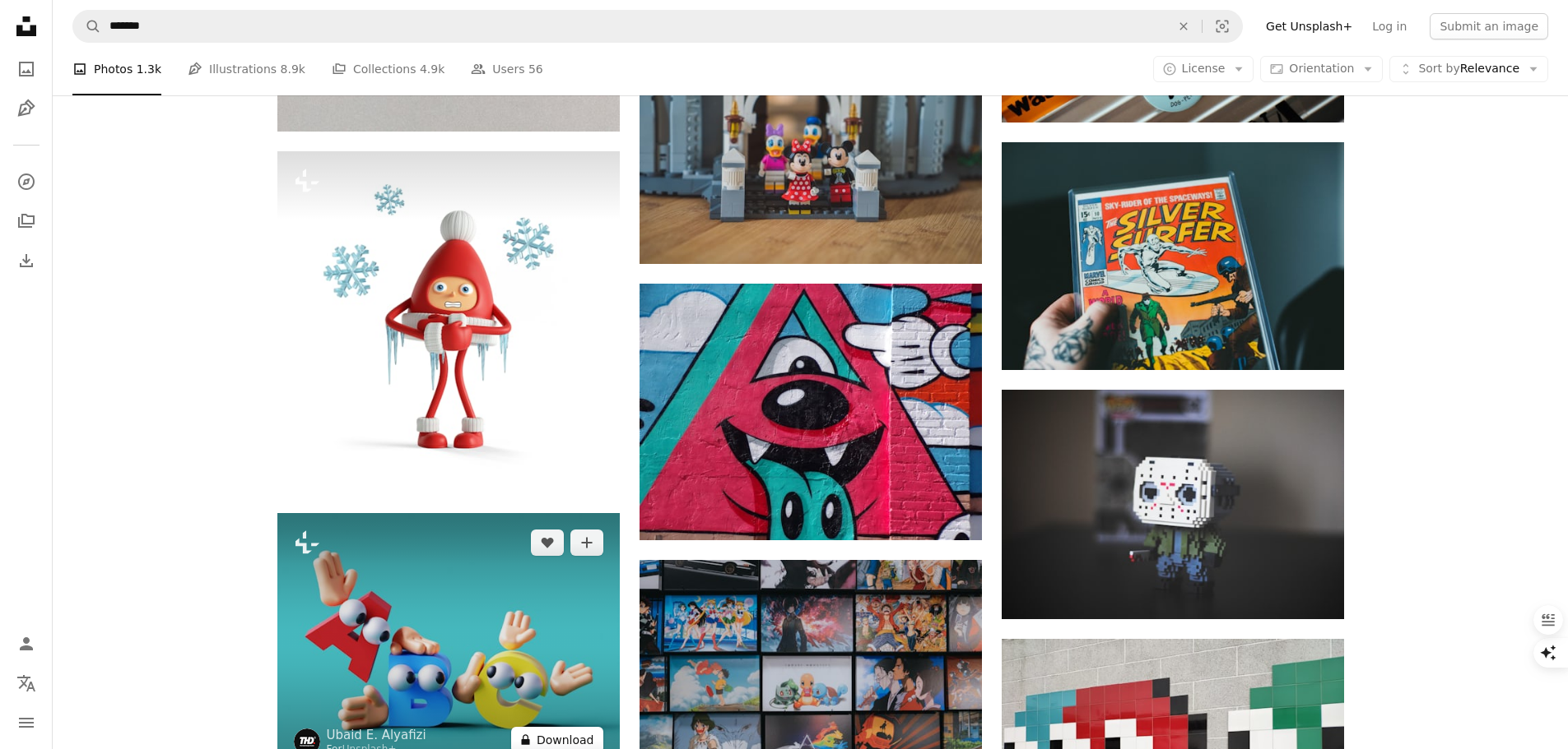
click at [550, 735] on button "A lock Download" at bounding box center [557, 741] width 93 height 26
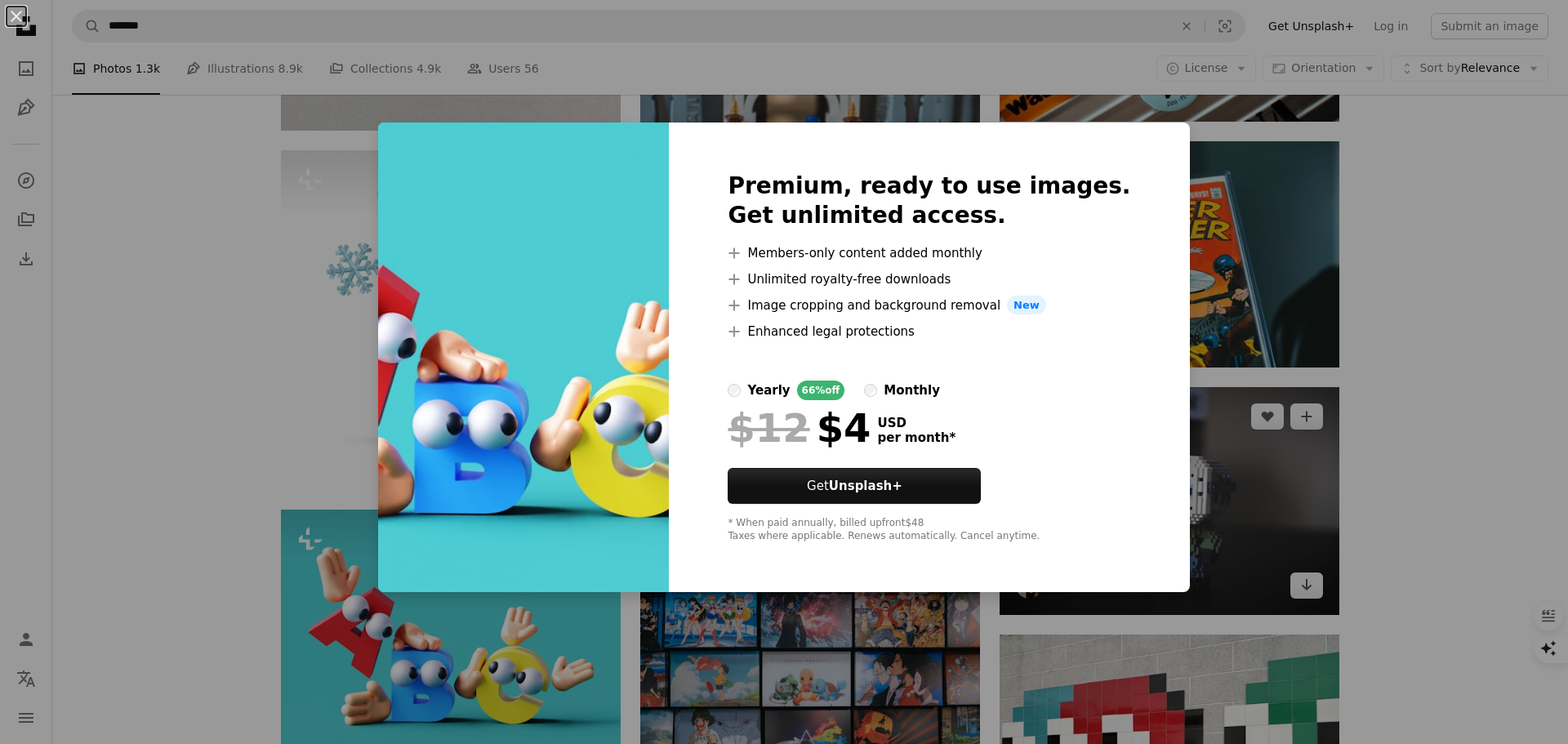
drag, startPoint x: 1180, startPoint y: 346, endPoint x: 1152, endPoint y: 463, distance: 120.3
click at [1184, 346] on div "An X shape Premium, ready to use images. Get unlimited access. A plus sign Memb…" at bounding box center [784, 372] width 1568 height 744
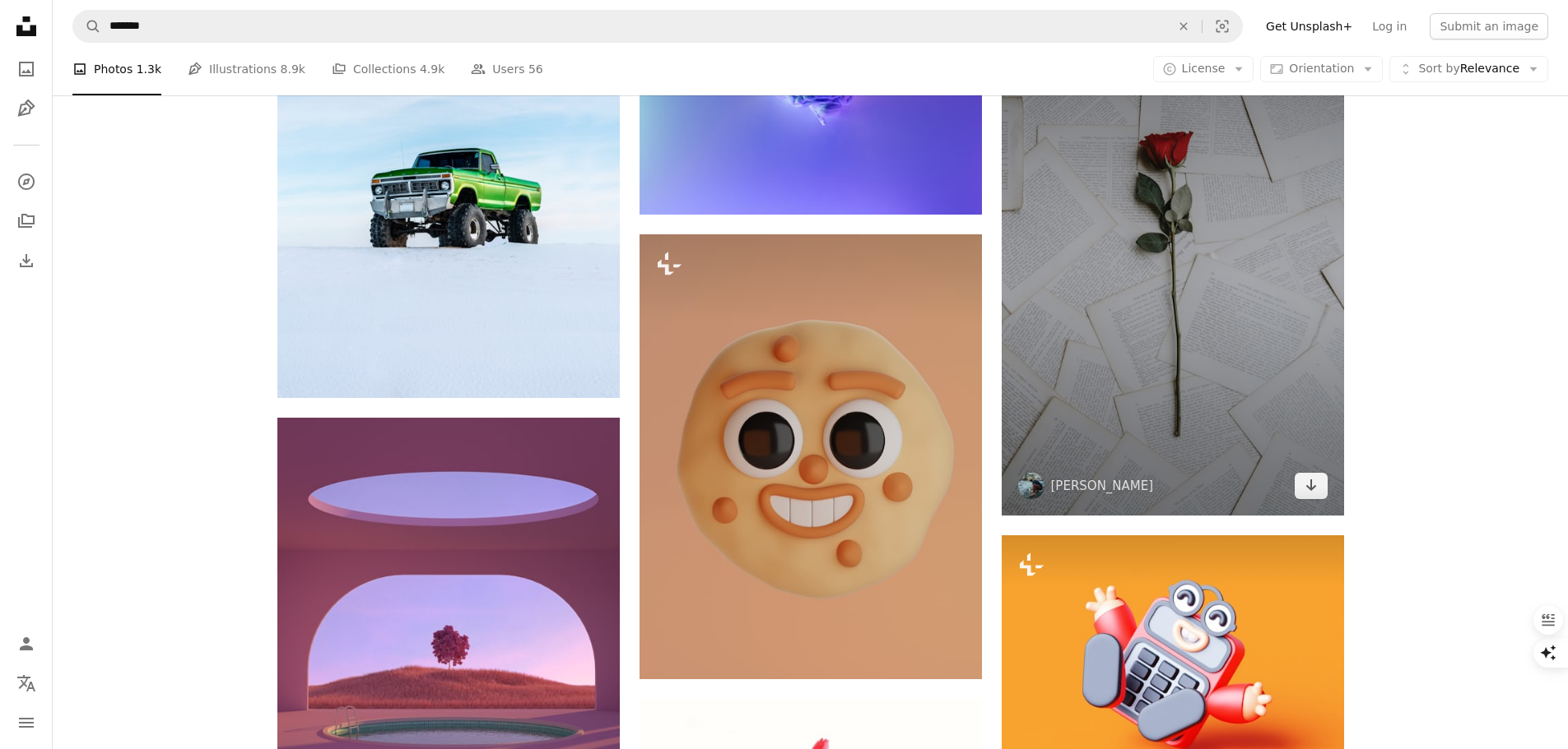
scroll to position [22536, 0]
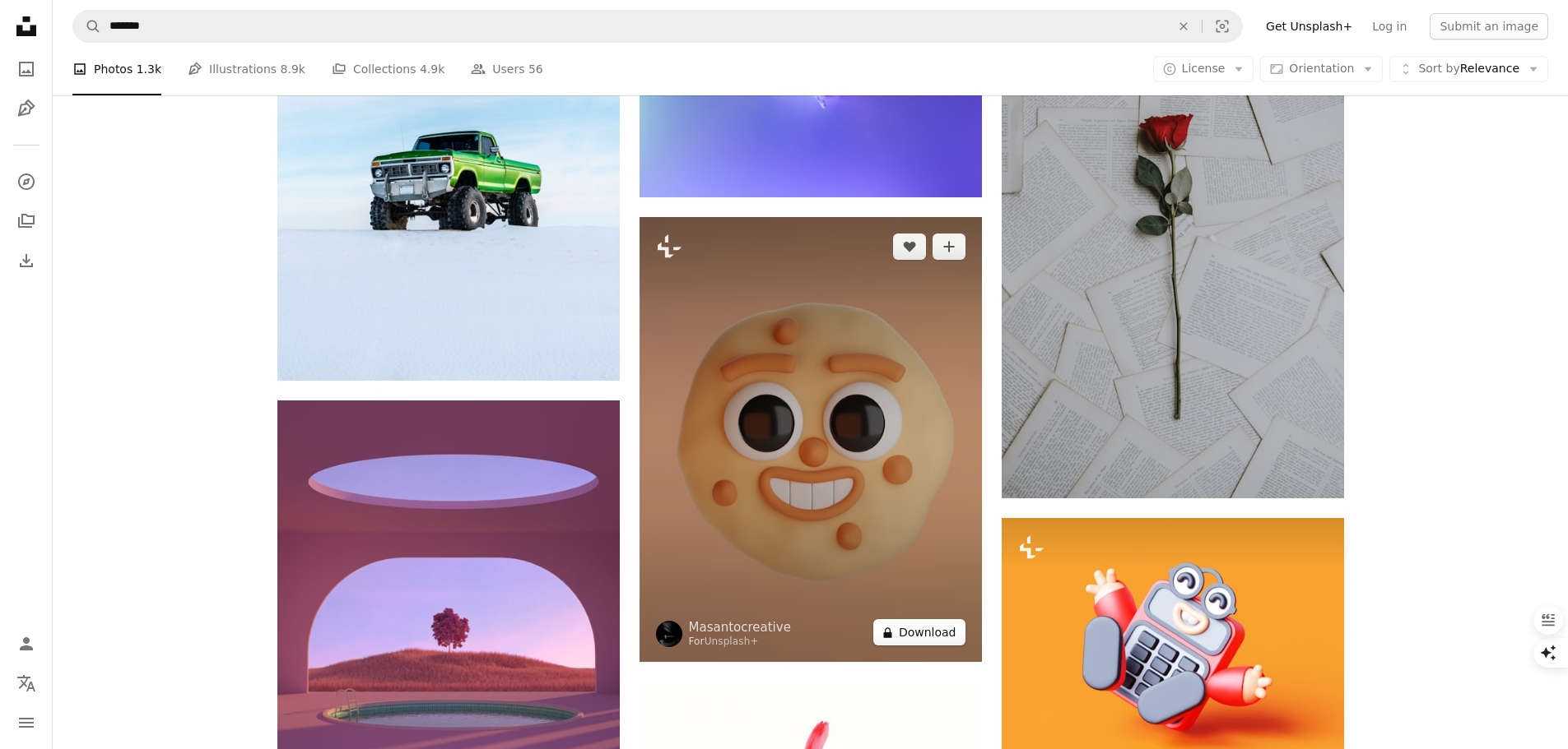
click at [913, 627] on button "A lock Download" at bounding box center [919, 632] width 93 height 26
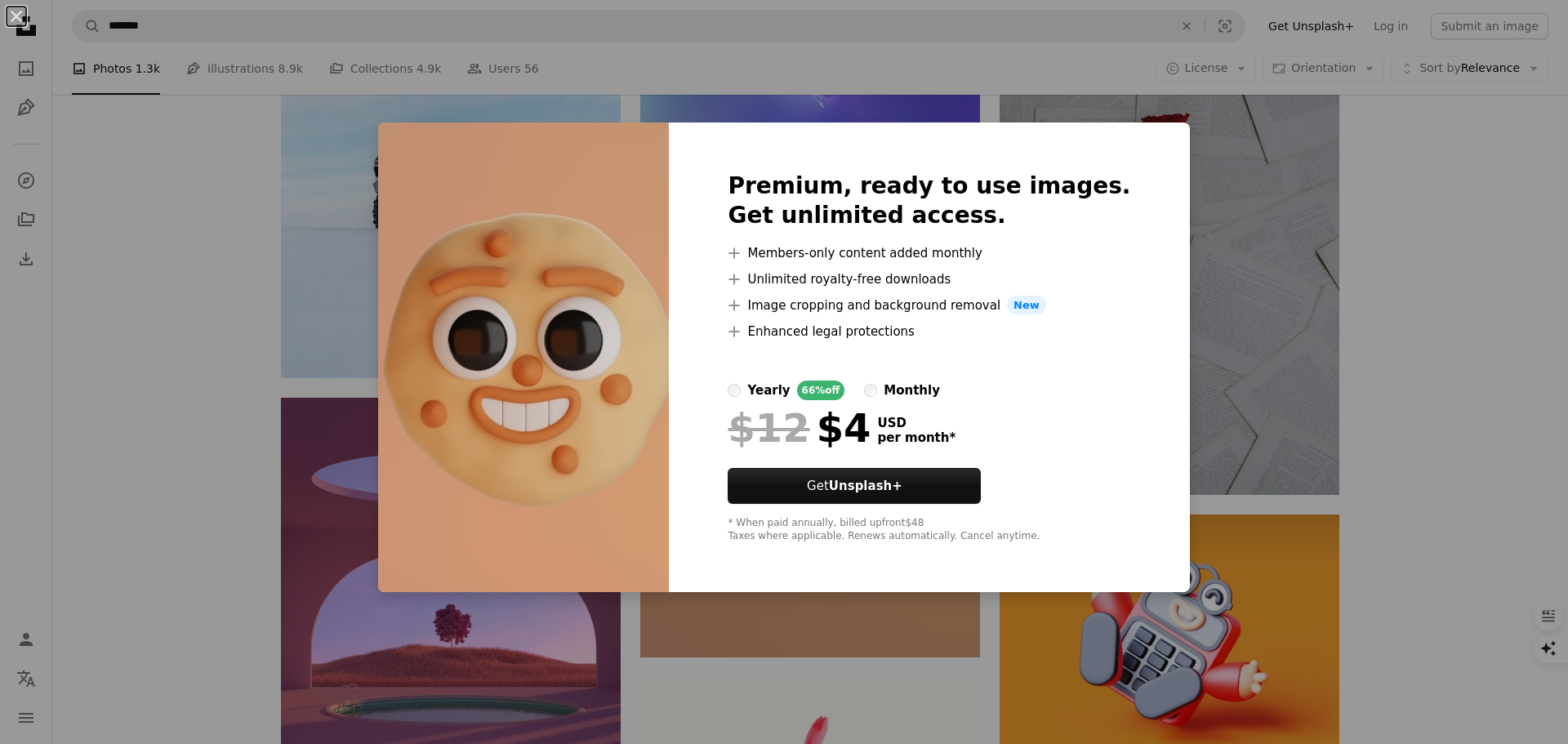
click at [1194, 661] on div "An X shape Premium, ready to use images. Get unlimited access. A plus sign Memb…" at bounding box center [784, 372] width 1568 height 744
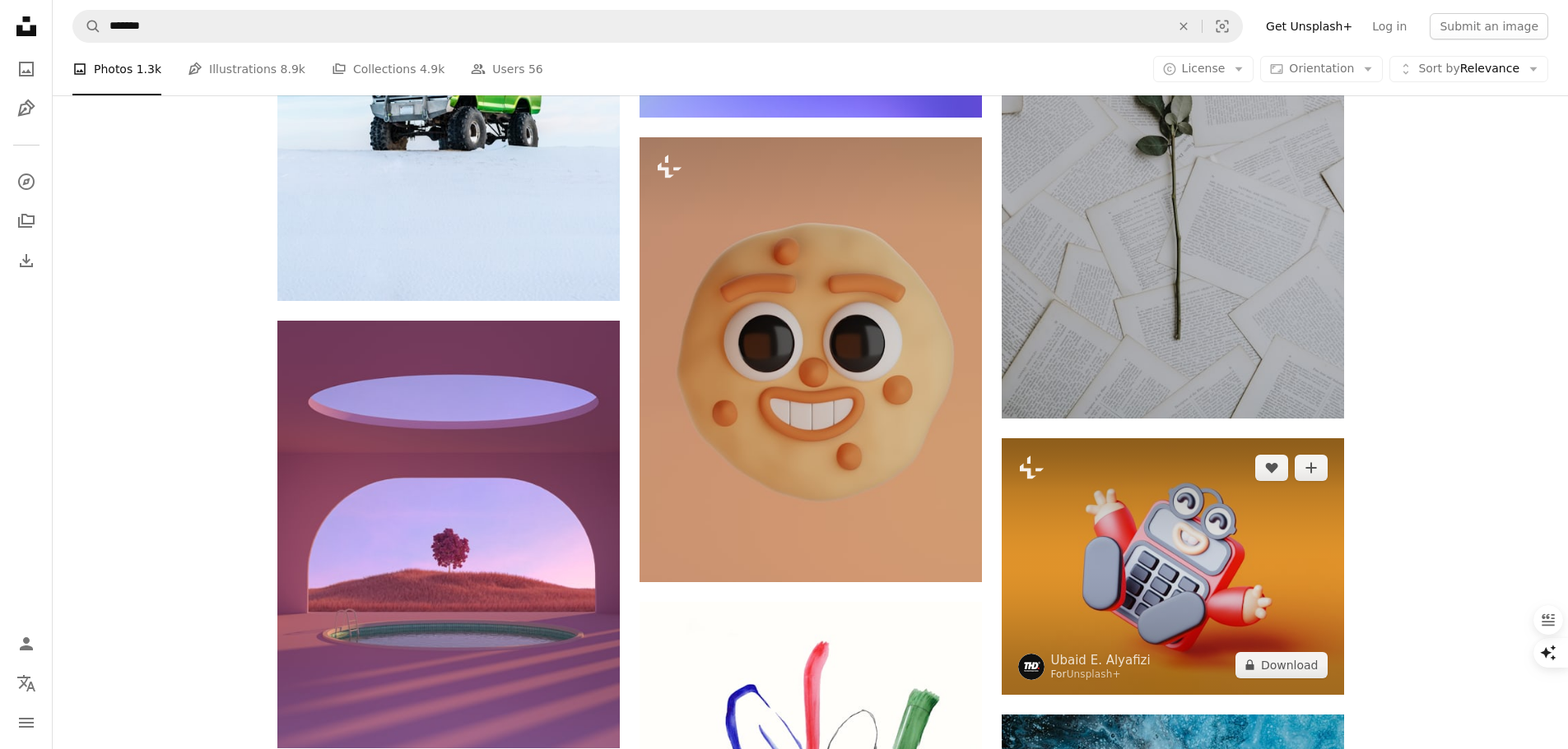
scroll to position [22701, 0]
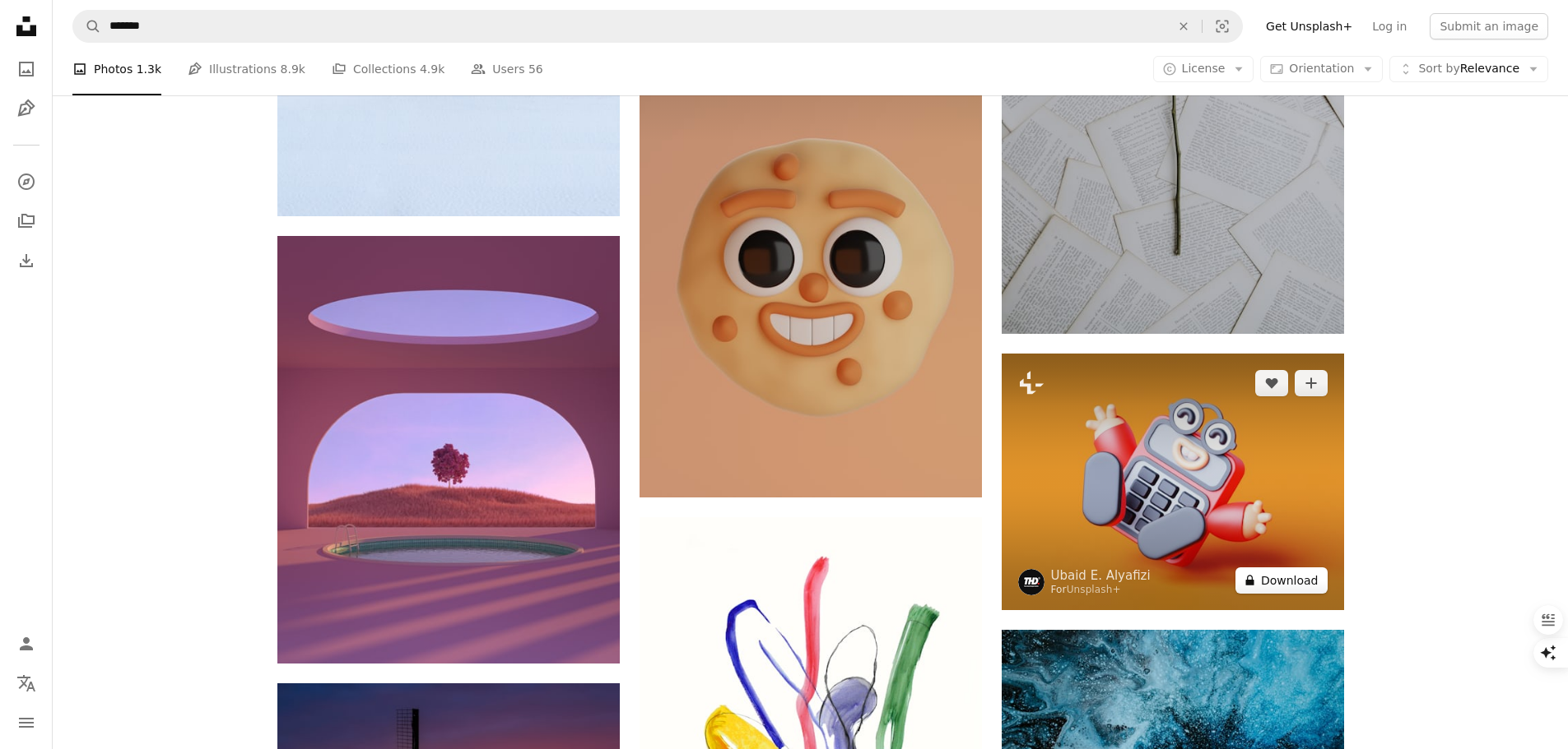
click at [1297, 576] on button "A lock Download" at bounding box center [1281, 581] width 93 height 26
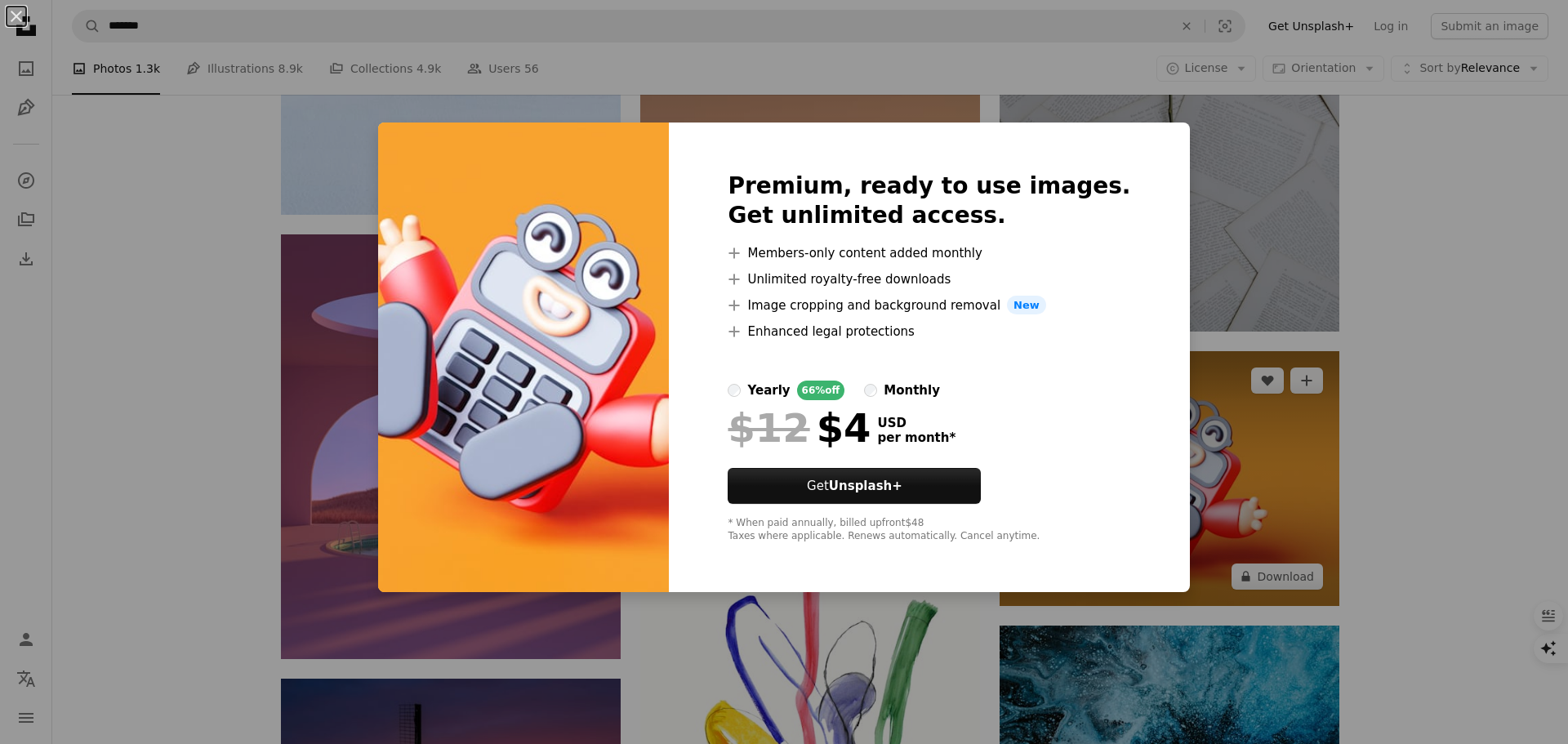
click at [1177, 172] on div "An X shape Premium, ready to use images. Get unlimited access. A plus sign Memb…" at bounding box center [784, 372] width 1568 height 744
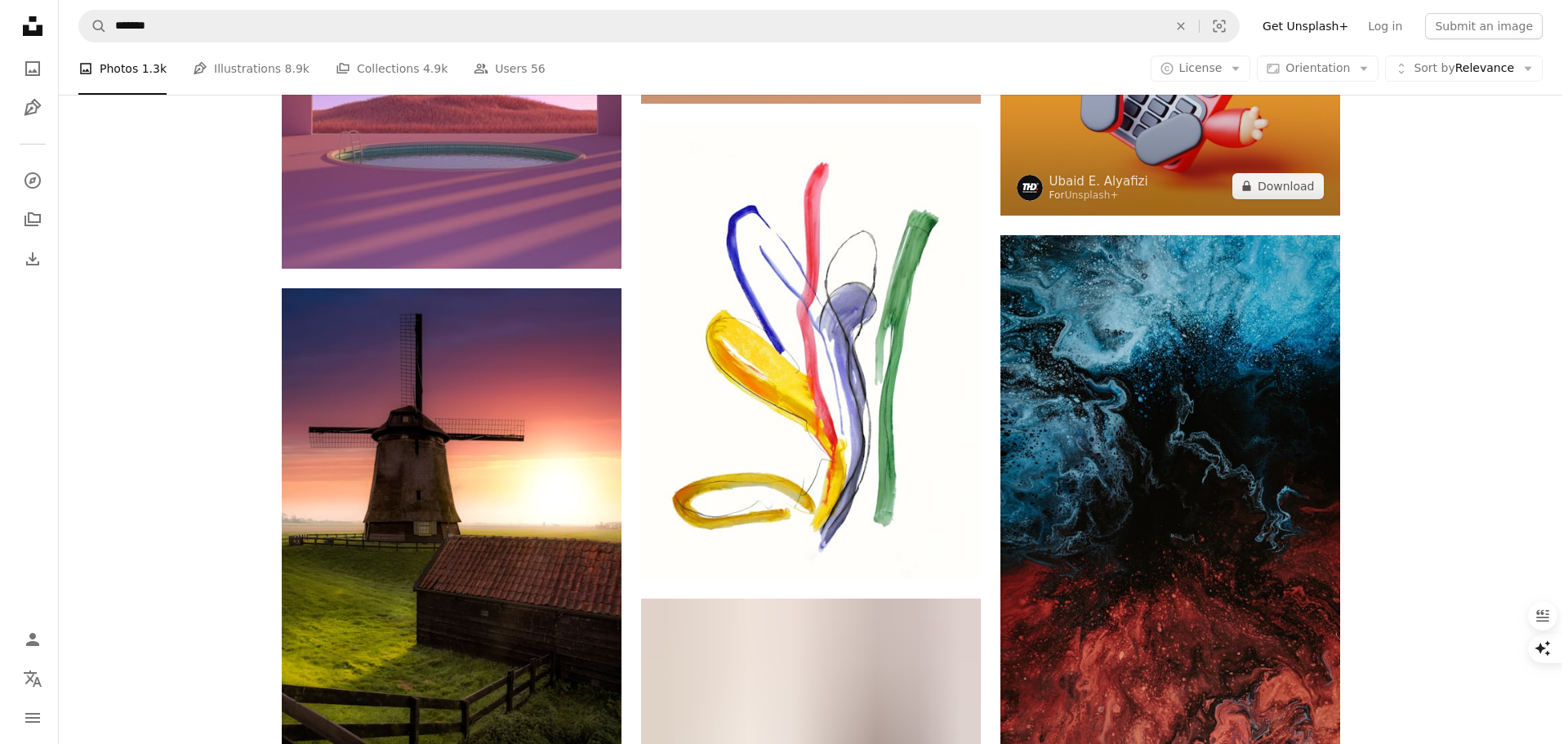
scroll to position [22958, 0]
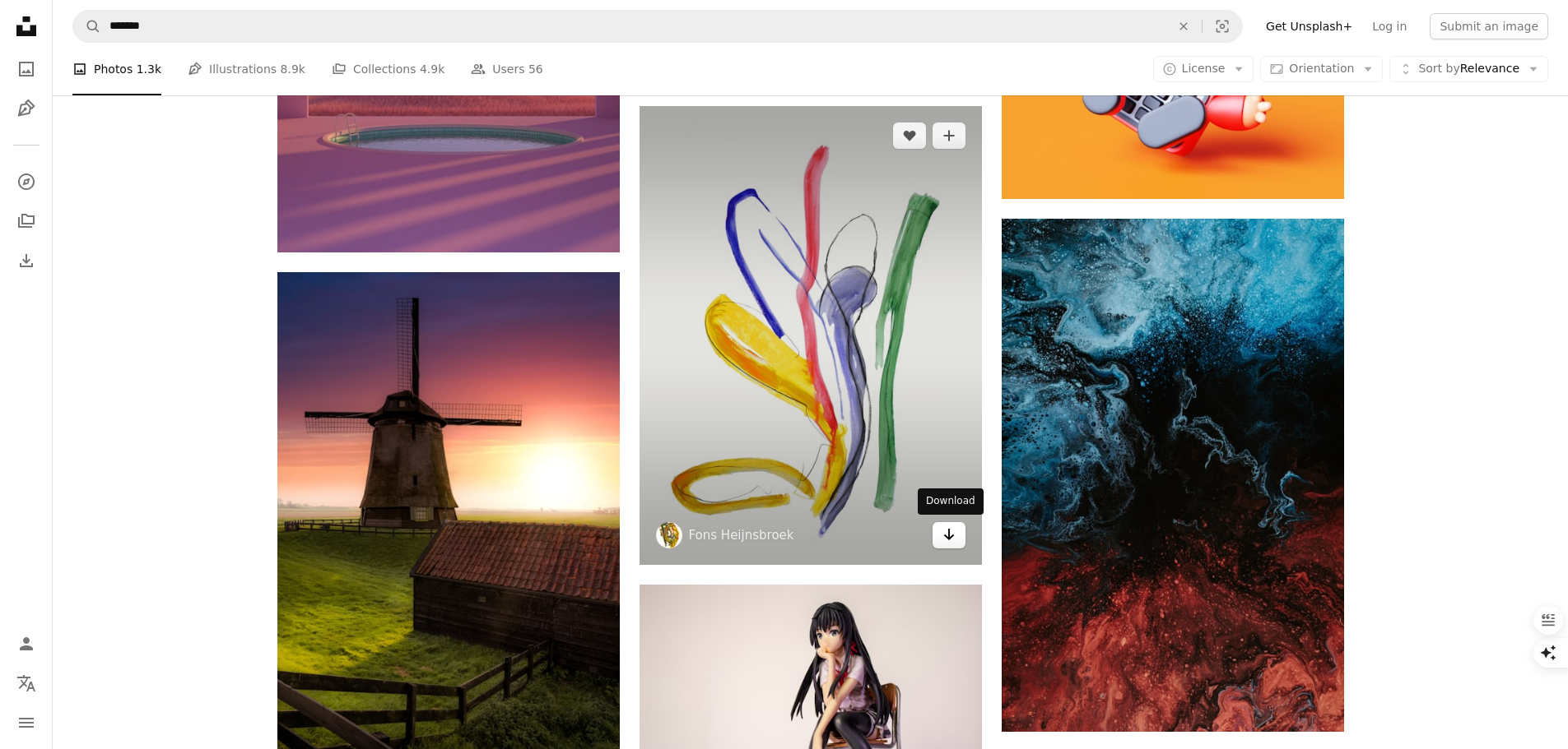
click at [945, 536] on icon "Download" at bounding box center [948, 535] width 10 height 11
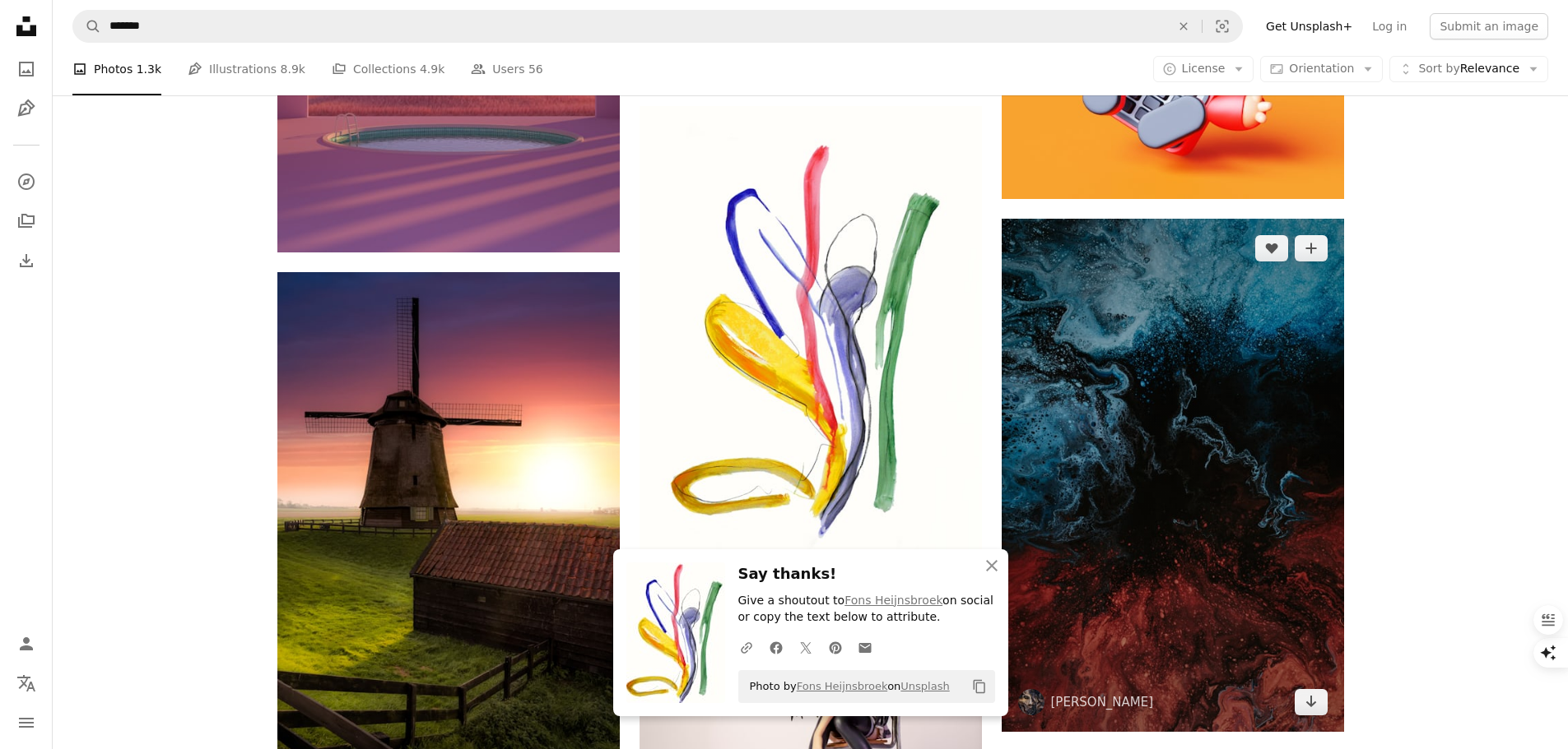
click at [1108, 439] on img at bounding box center [1172, 475] width 342 height 513
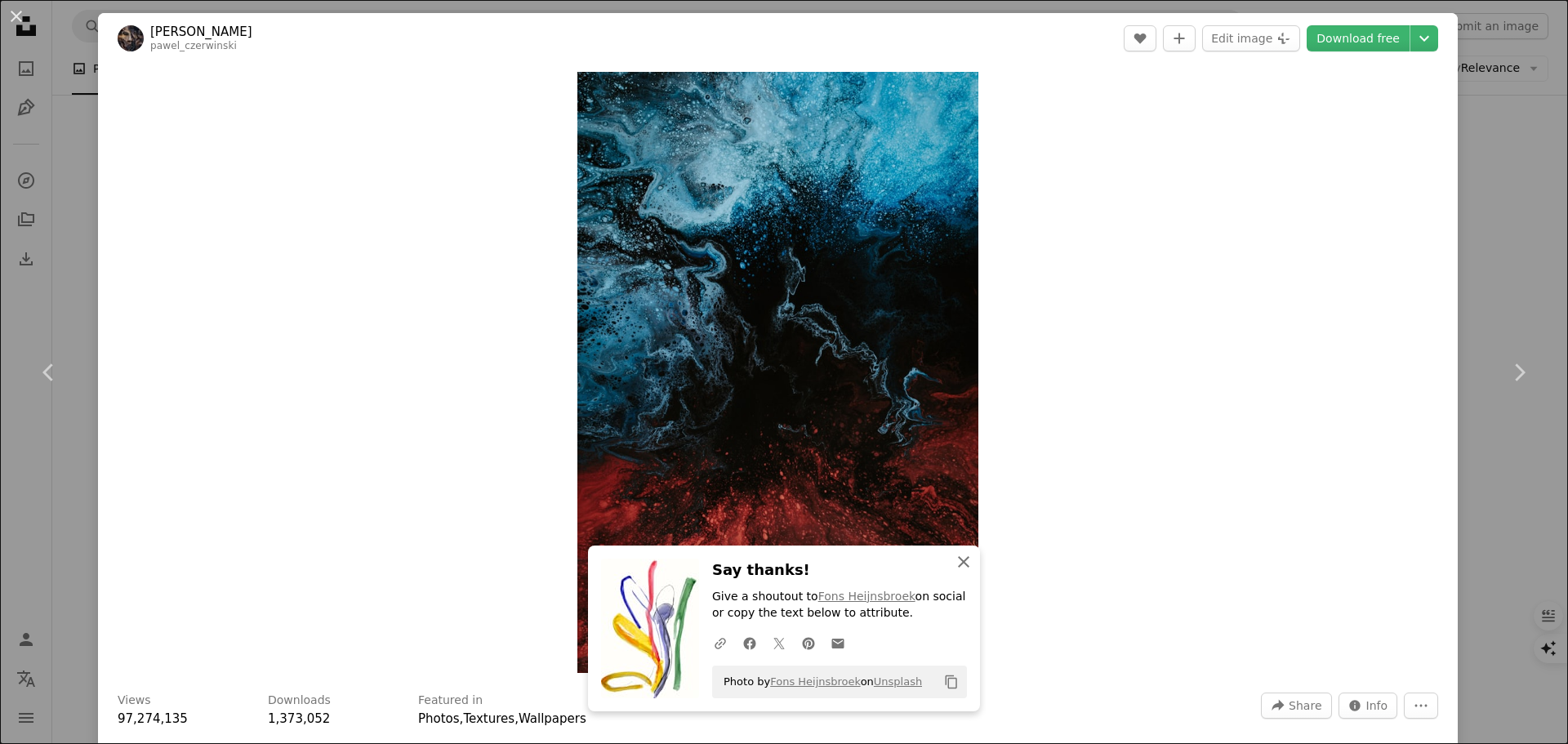
click at [960, 565] on icon "button" at bounding box center [964, 562] width 11 height 11
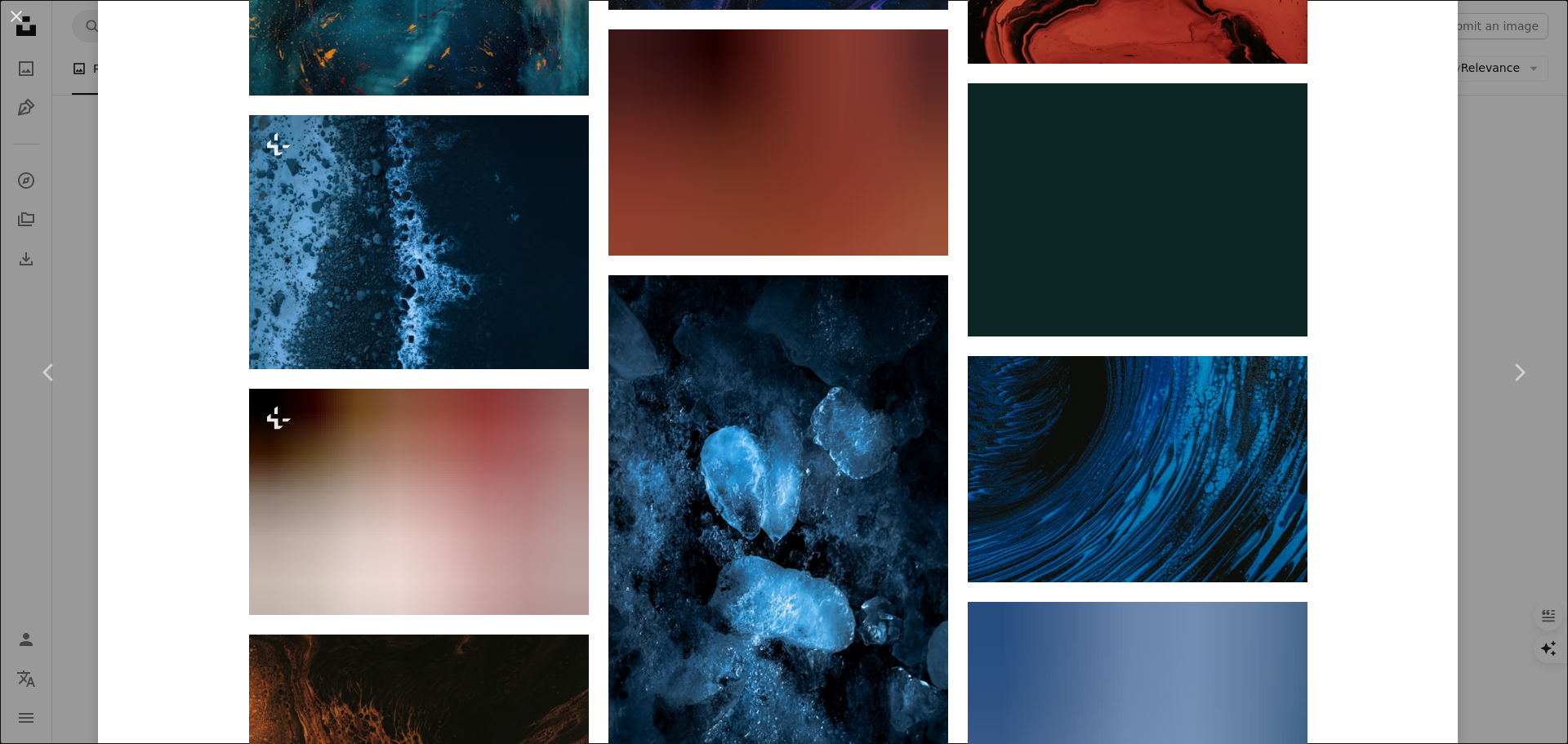
scroll to position [30600, 0]
